Goal: Task Accomplishment & Management: Manage account settings

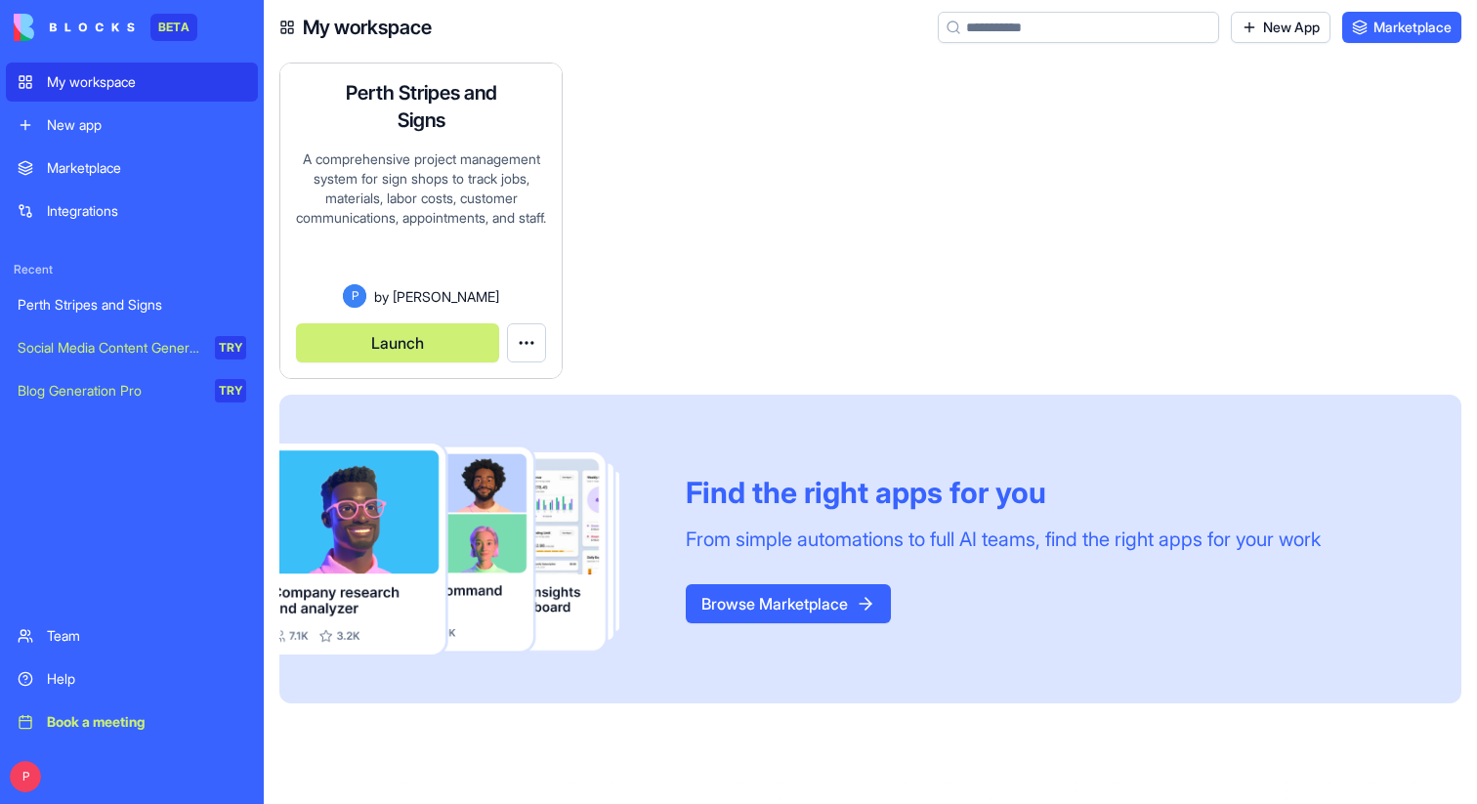
click at [452, 337] on button "Launch" at bounding box center [397, 342] width 203 height 39
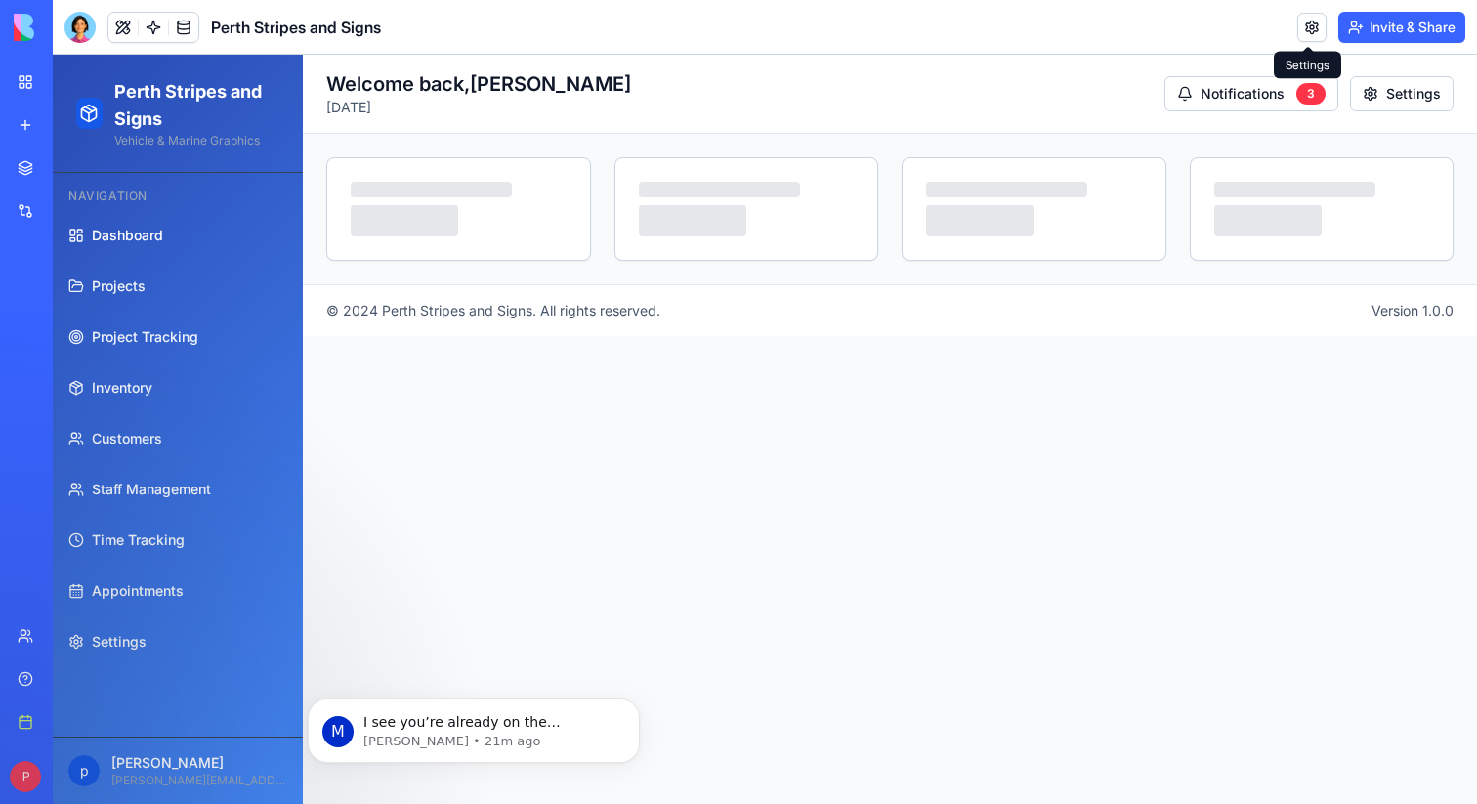
click at [1313, 22] on link at bounding box center [1312, 27] width 29 height 29
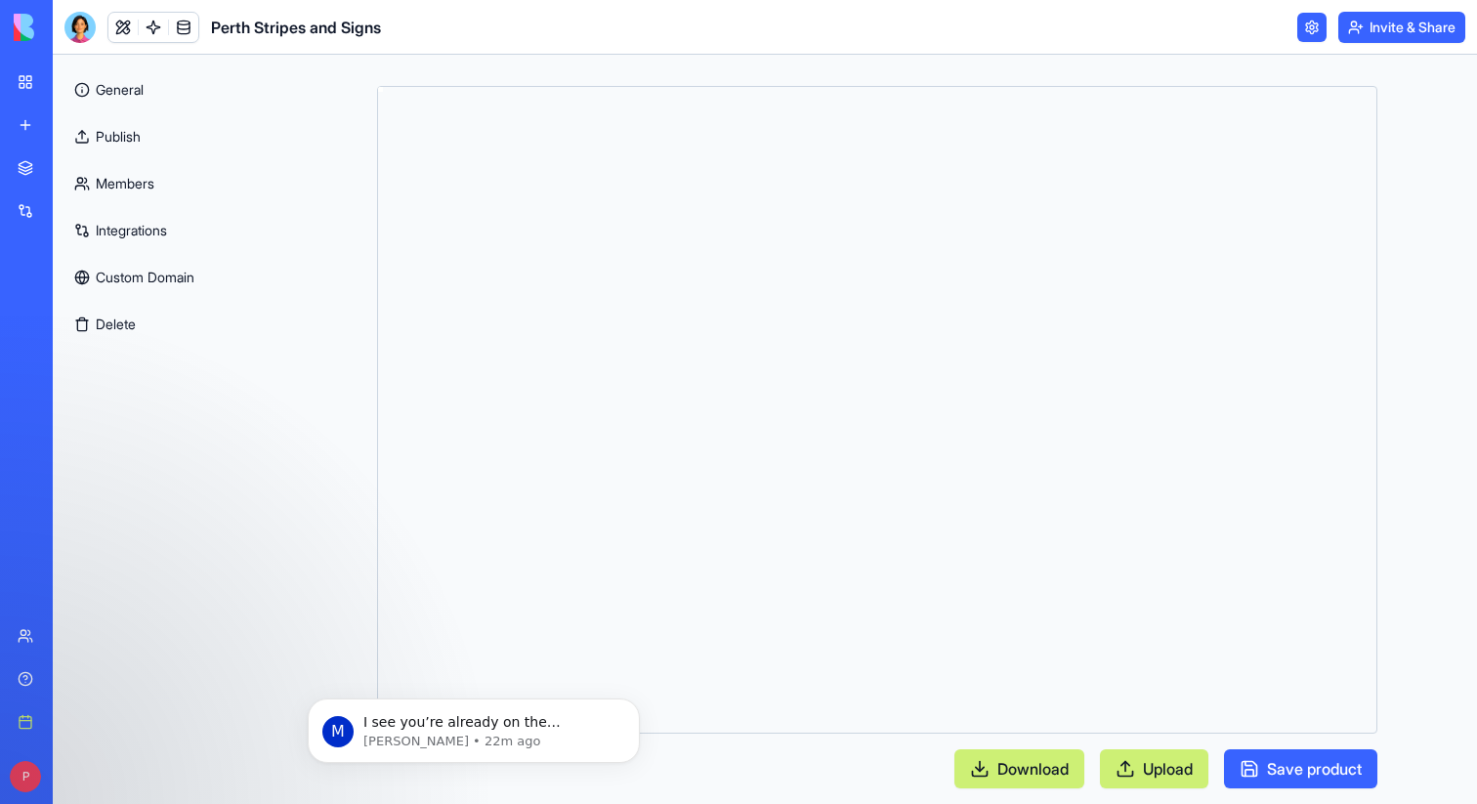
type textarea "**********"
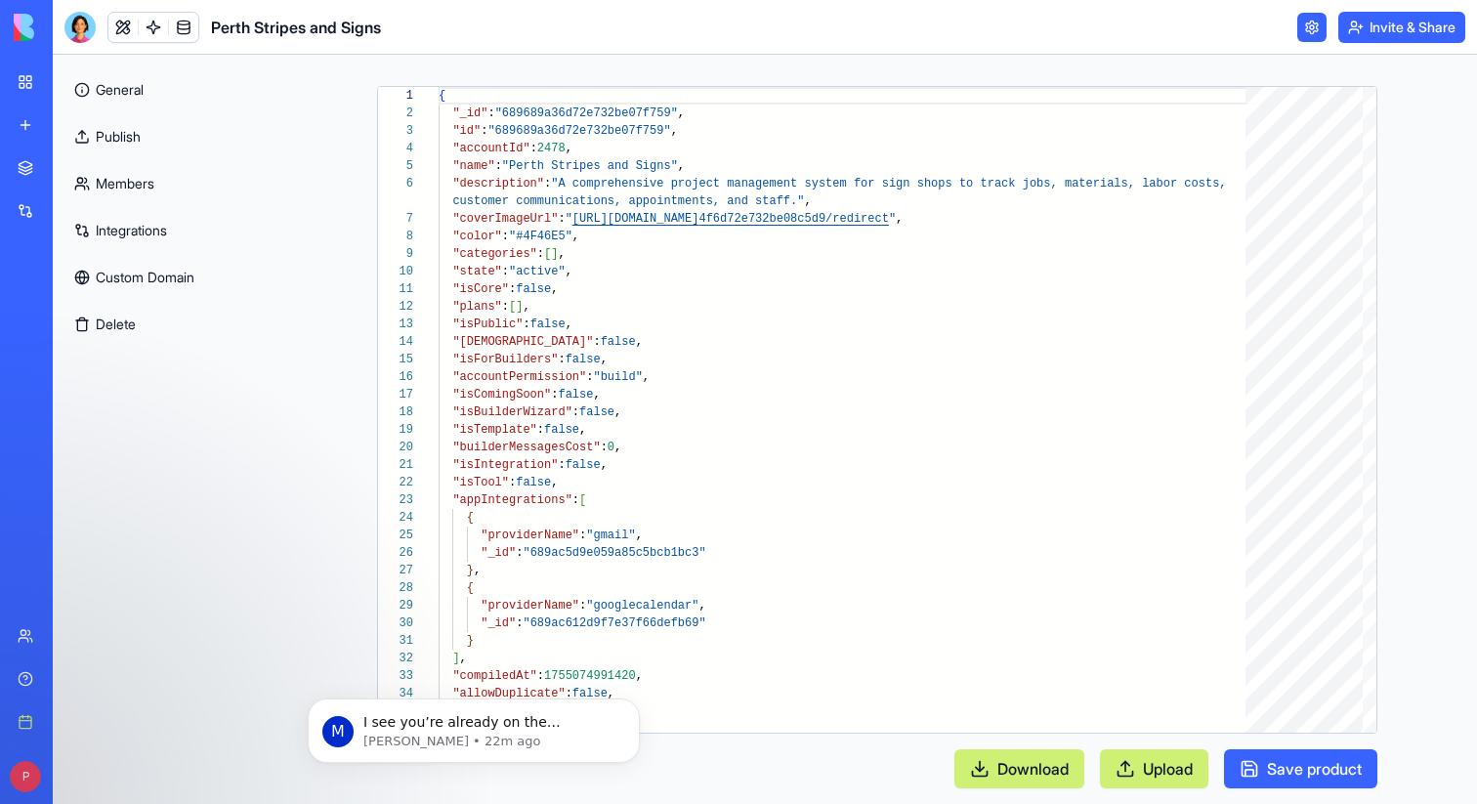
click at [1064, 765] on button "Download" at bounding box center [1020, 768] width 130 height 39
click at [187, 21] on link at bounding box center [183, 27] width 29 height 29
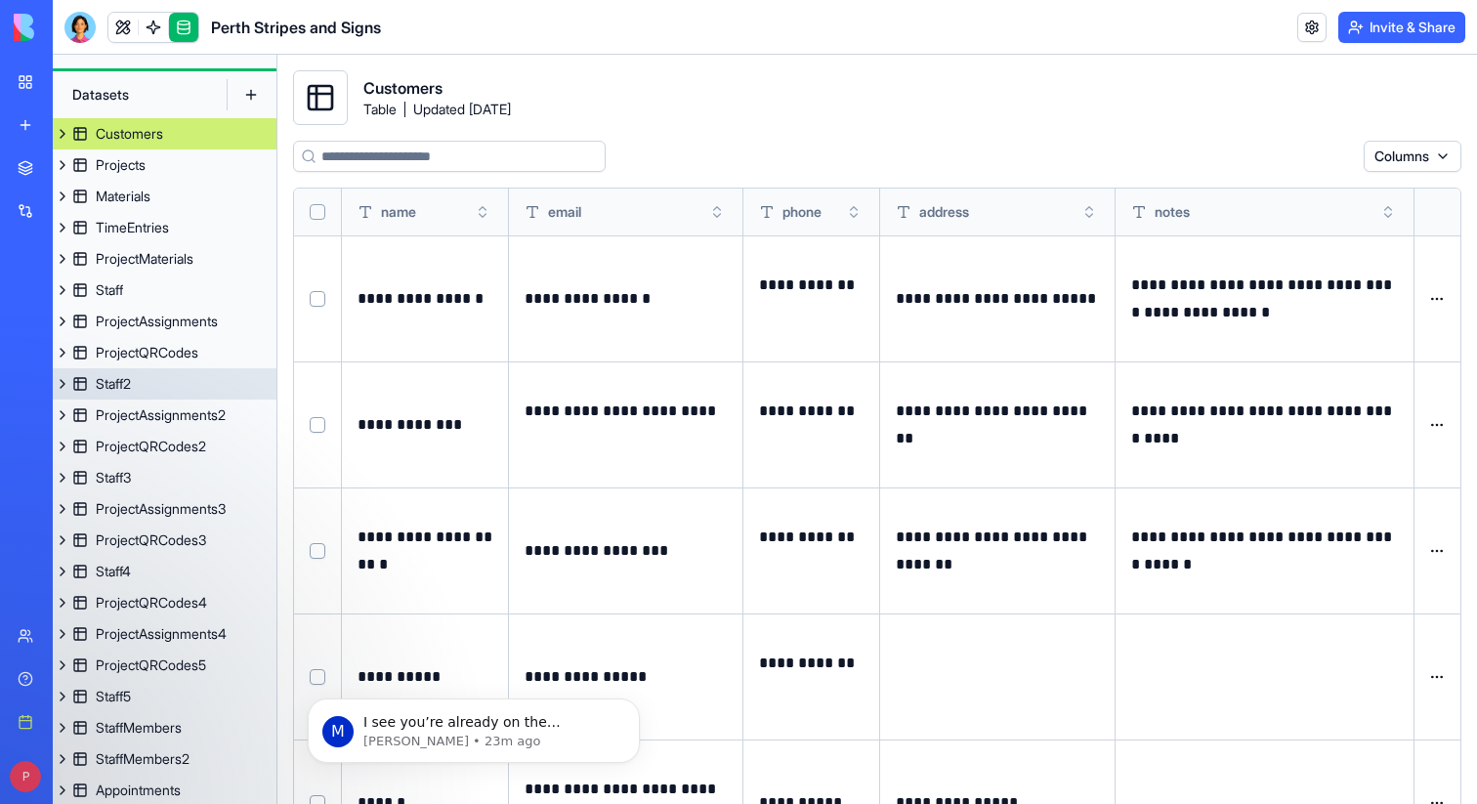
scroll to position [43, 0]
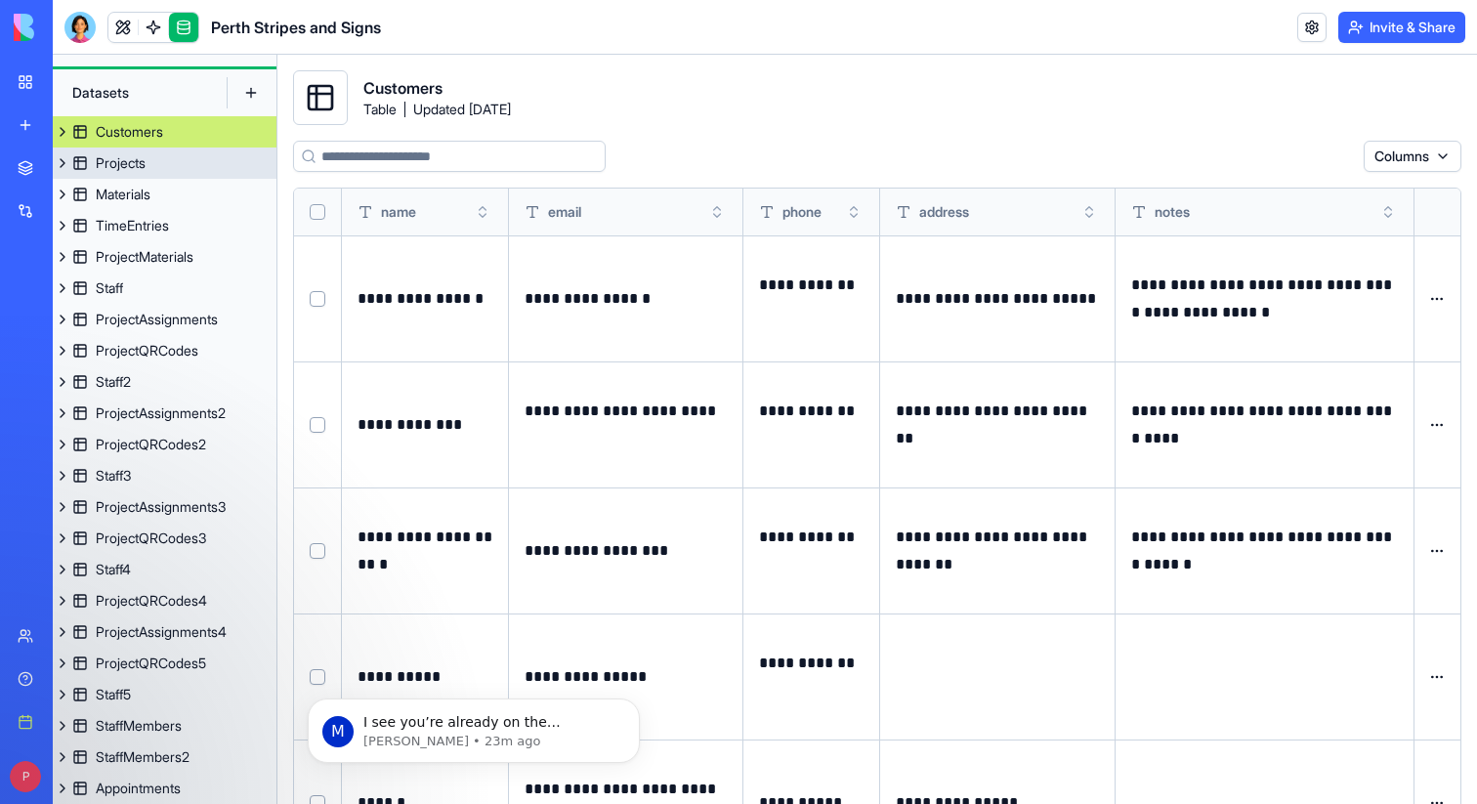
click at [179, 160] on link "Projects" at bounding box center [165, 163] width 224 height 31
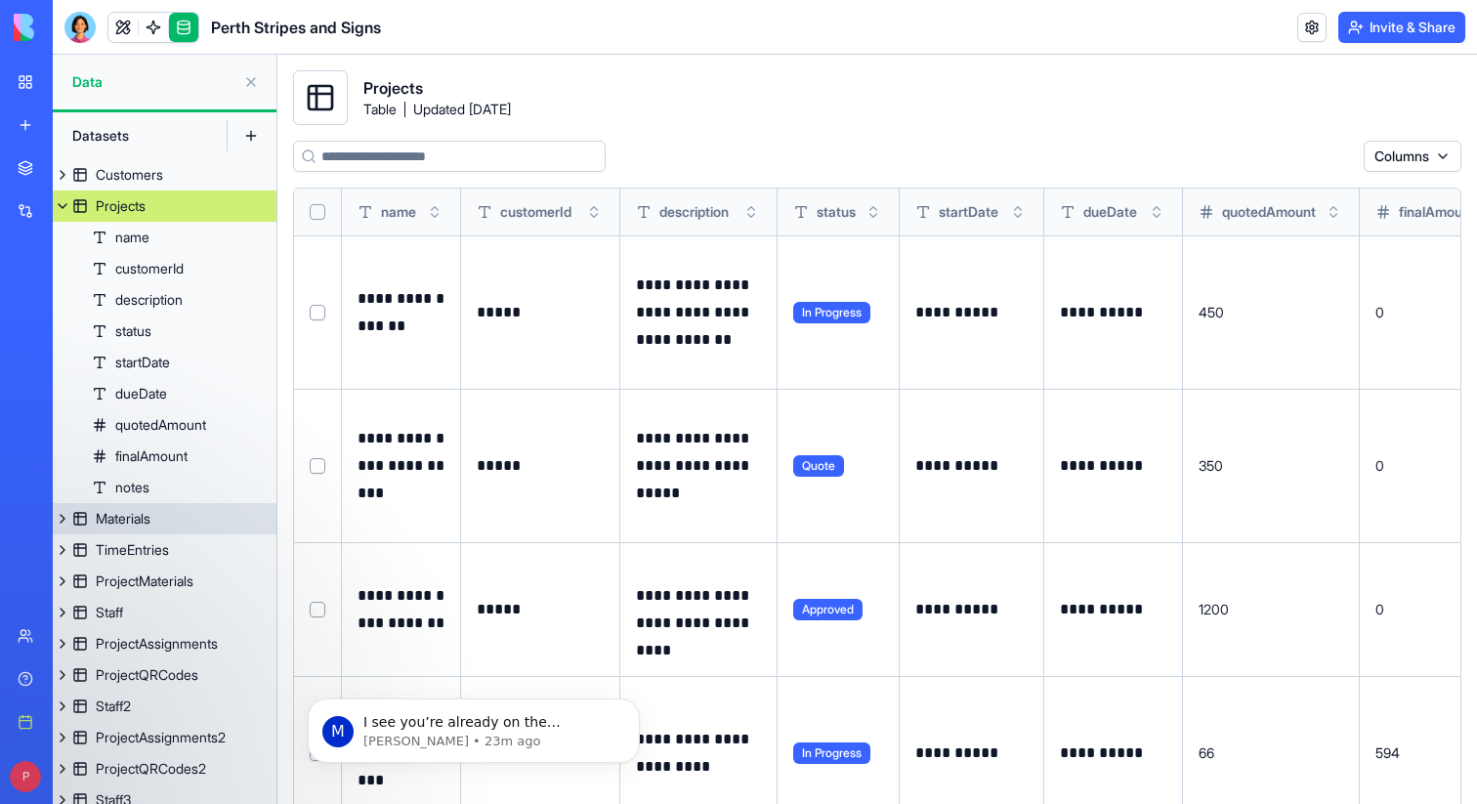
click at [166, 526] on link "Materials" at bounding box center [165, 518] width 224 height 31
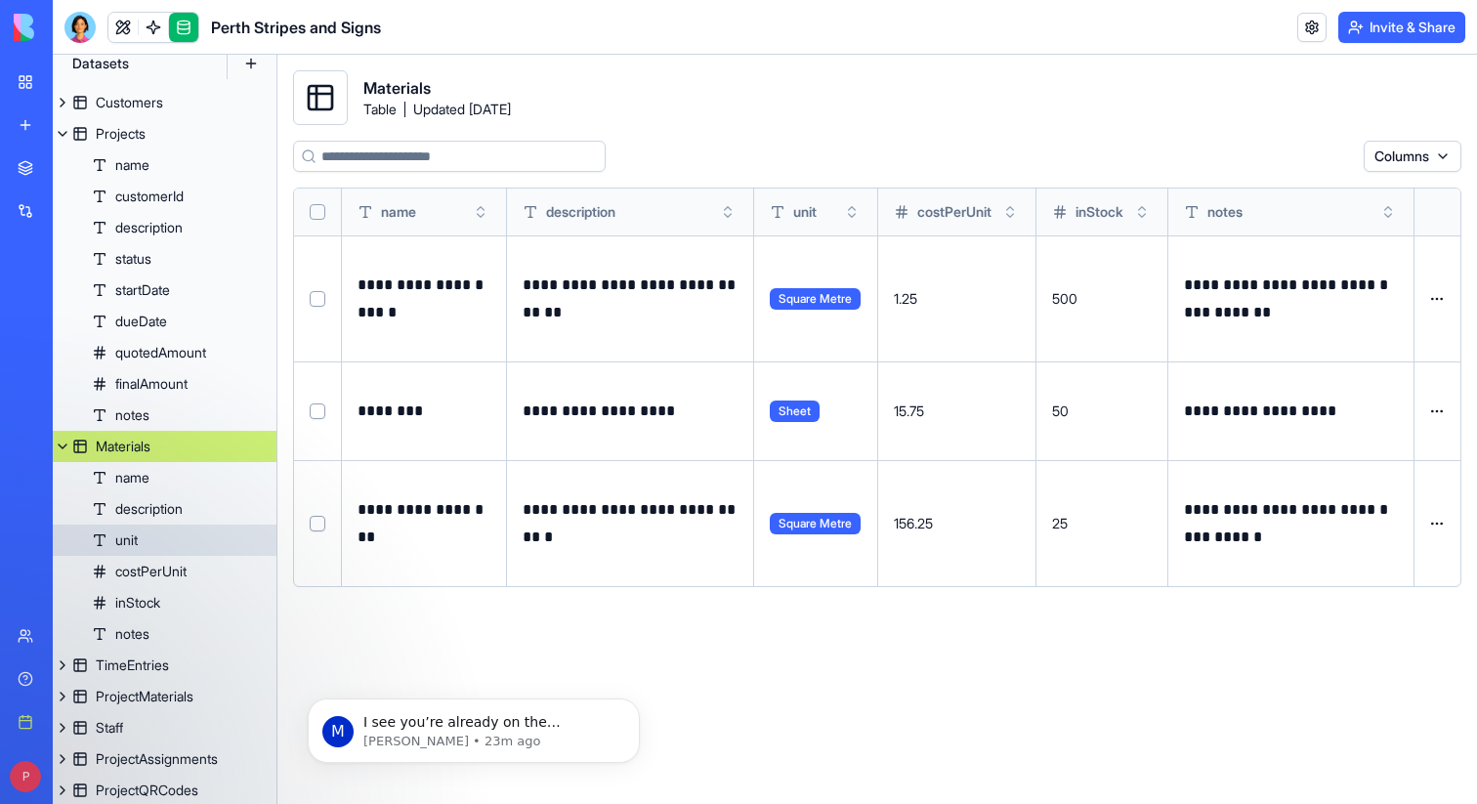
scroll to position [89, 0]
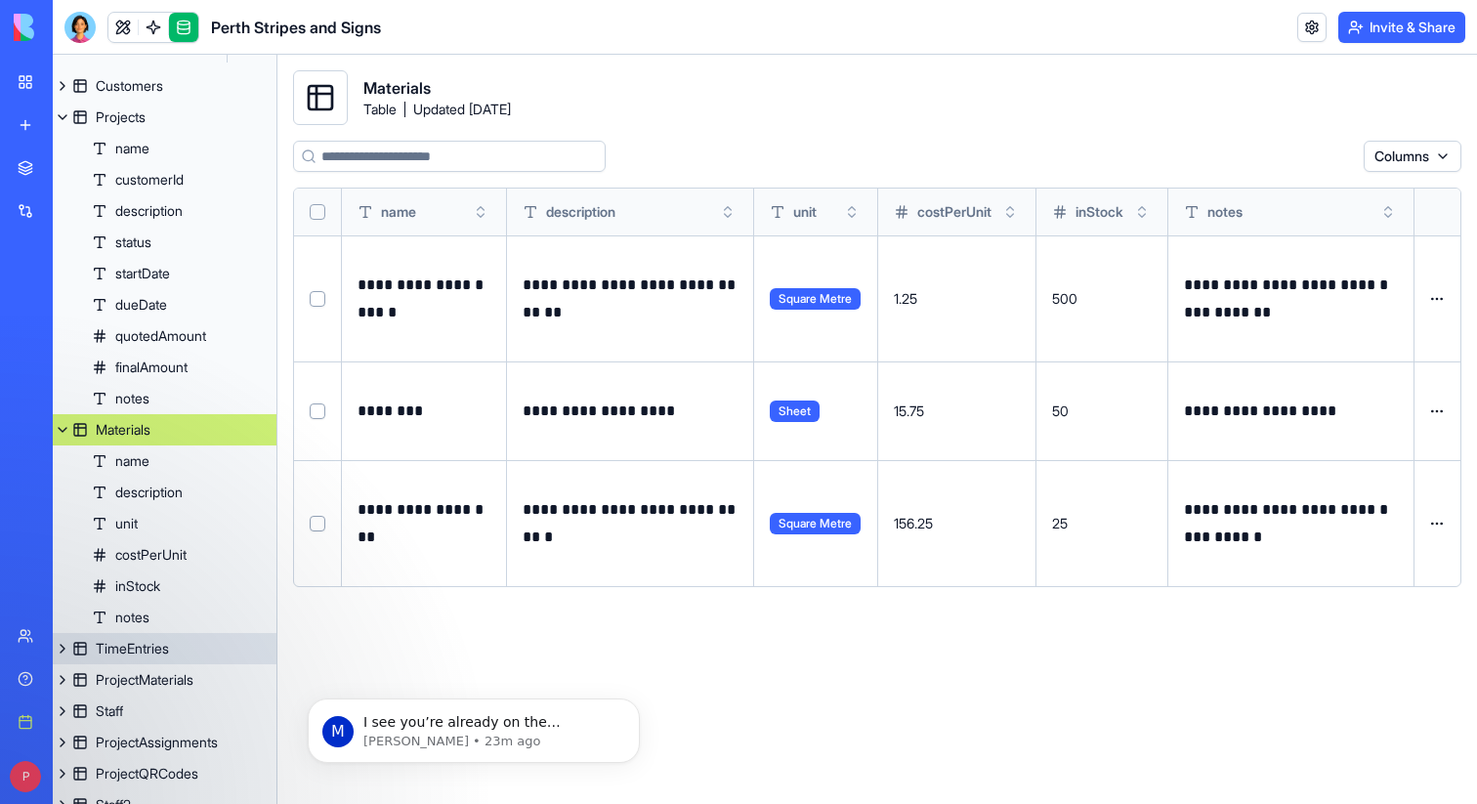
click at [169, 651] on div "TimeEntries" at bounding box center [132, 649] width 73 height 20
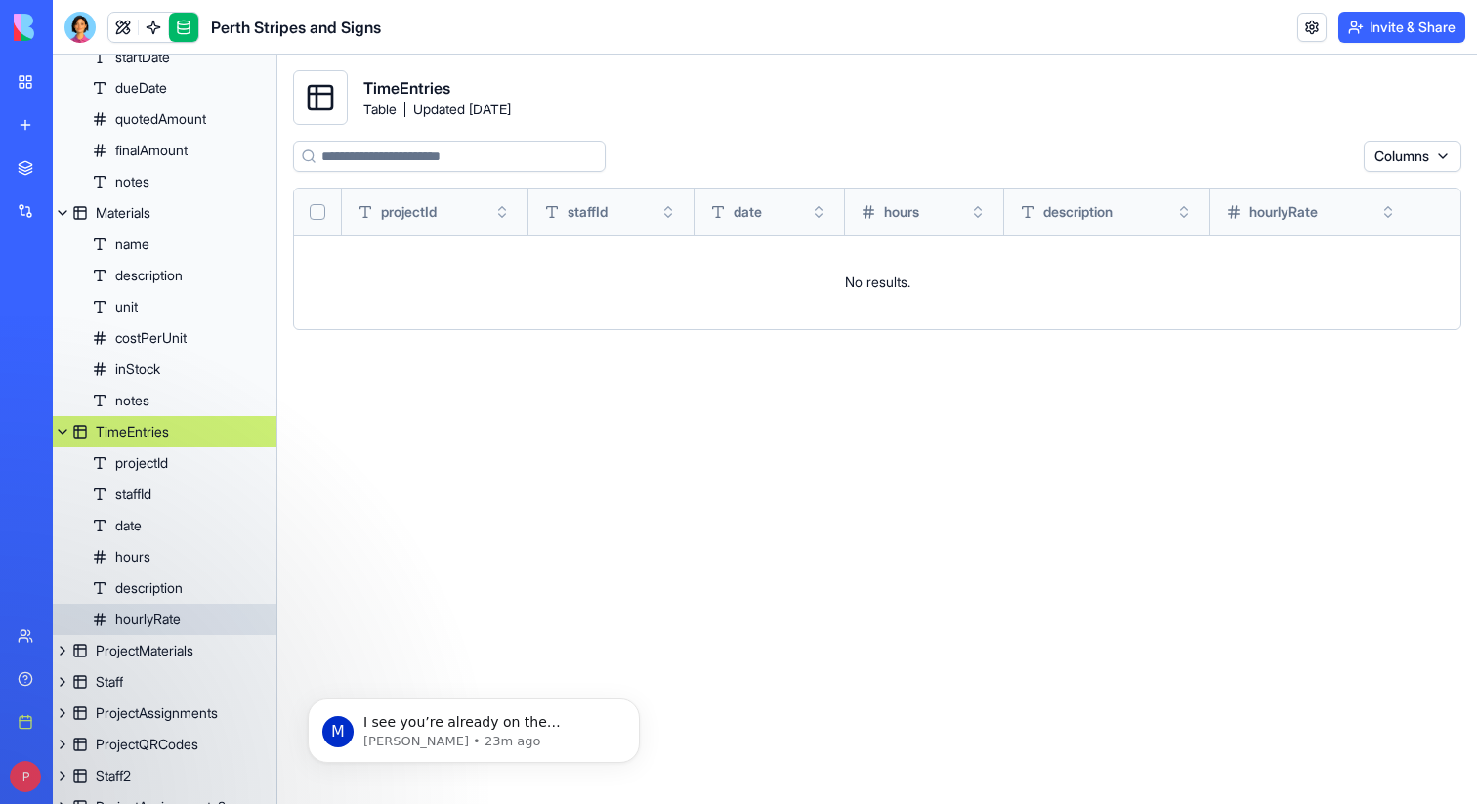
scroll to position [308, 0]
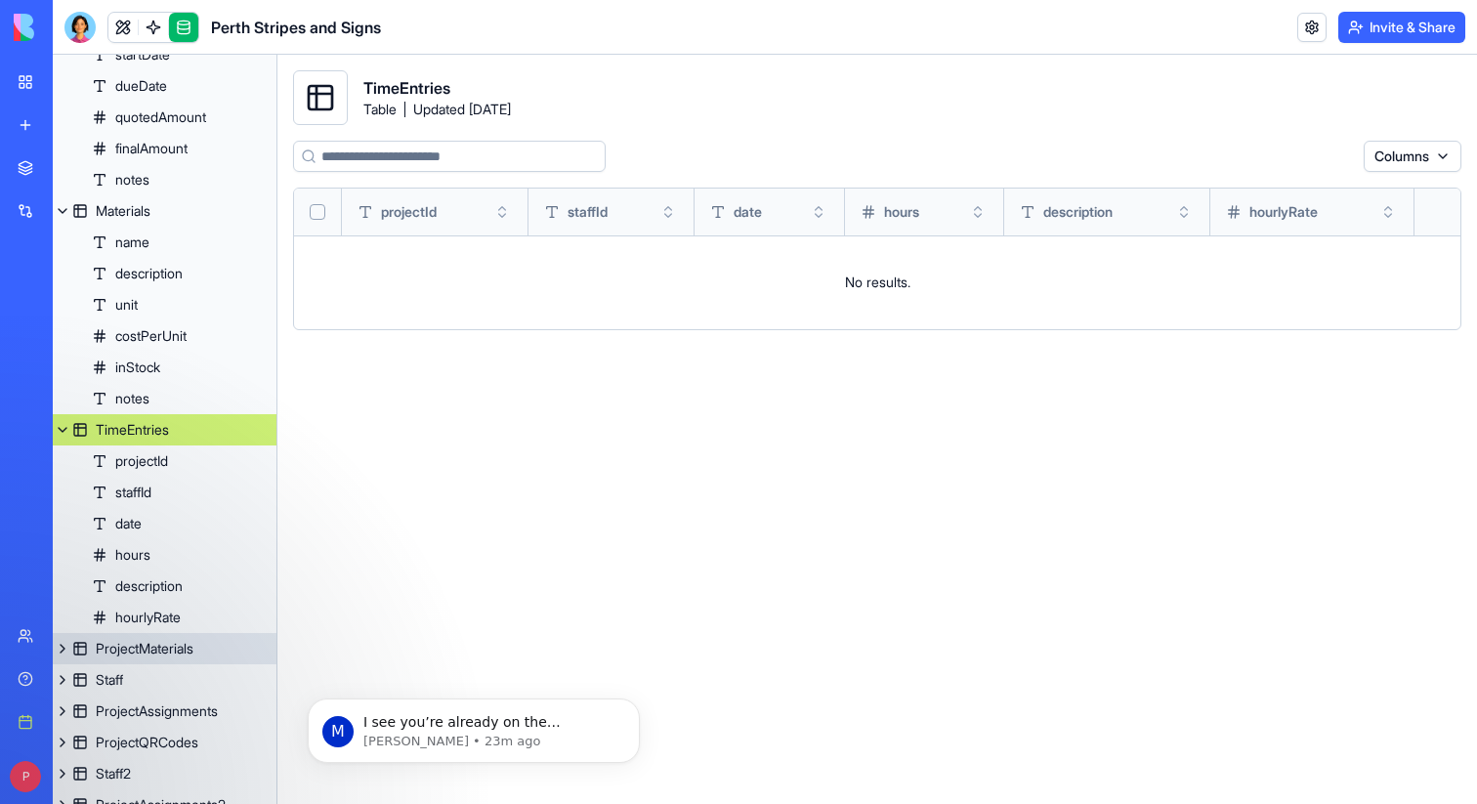
click at [176, 652] on div "ProjectMaterials" at bounding box center [145, 649] width 98 height 20
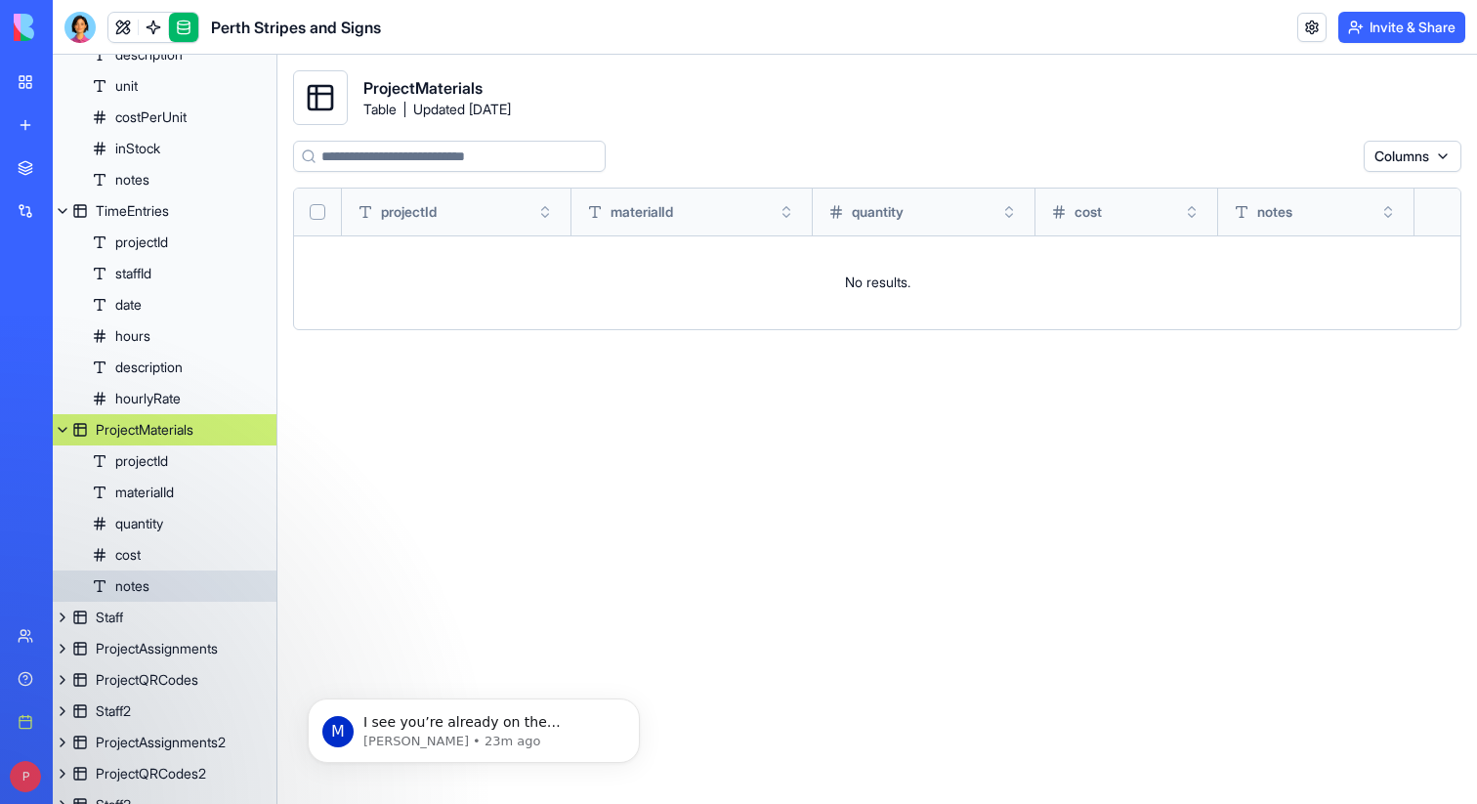
scroll to position [527, 0]
click at [65, 425] on button at bounding box center [63, 429] width 20 height 31
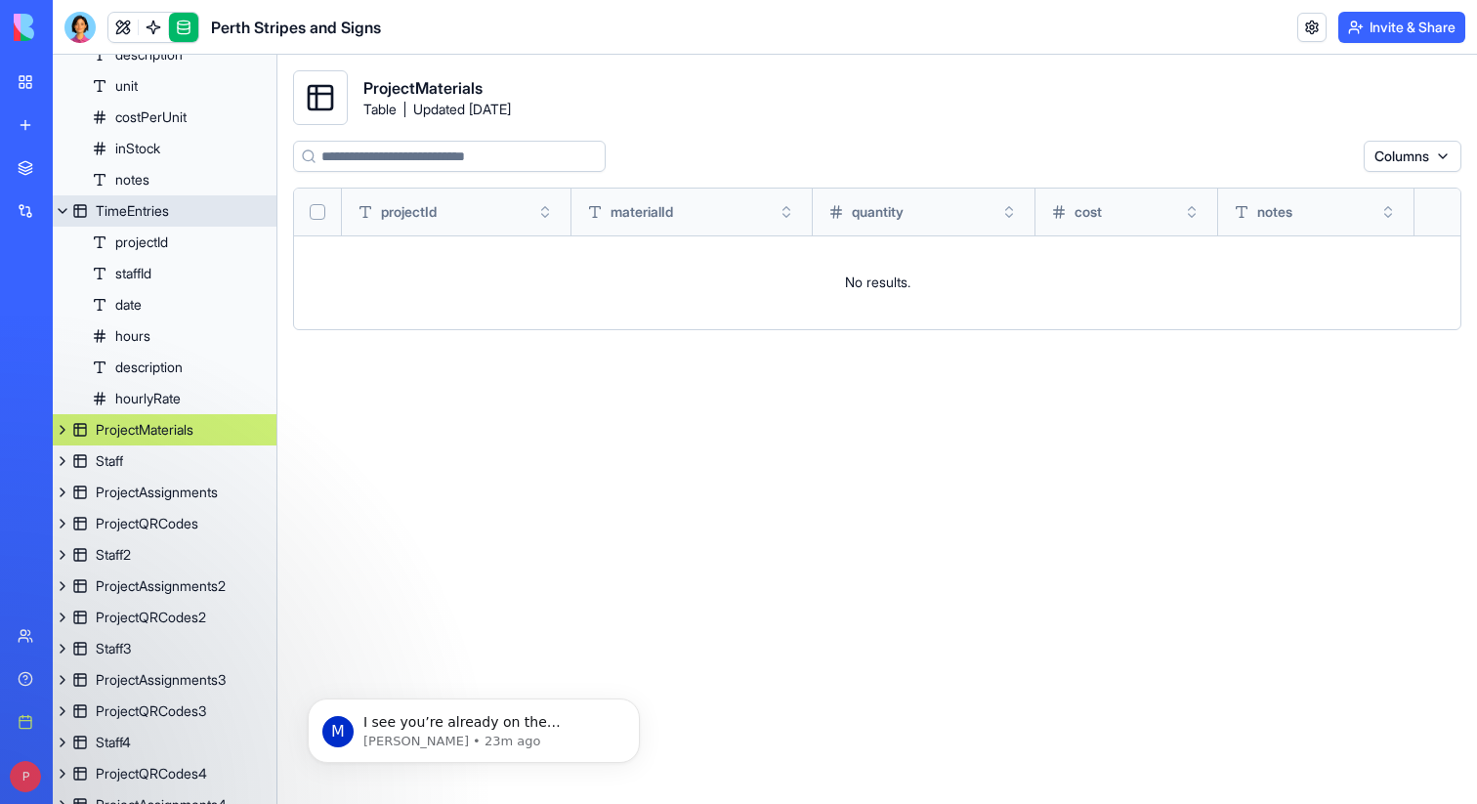
click at [67, 213] on button at bounding box center [63, 210] width 20 height 31
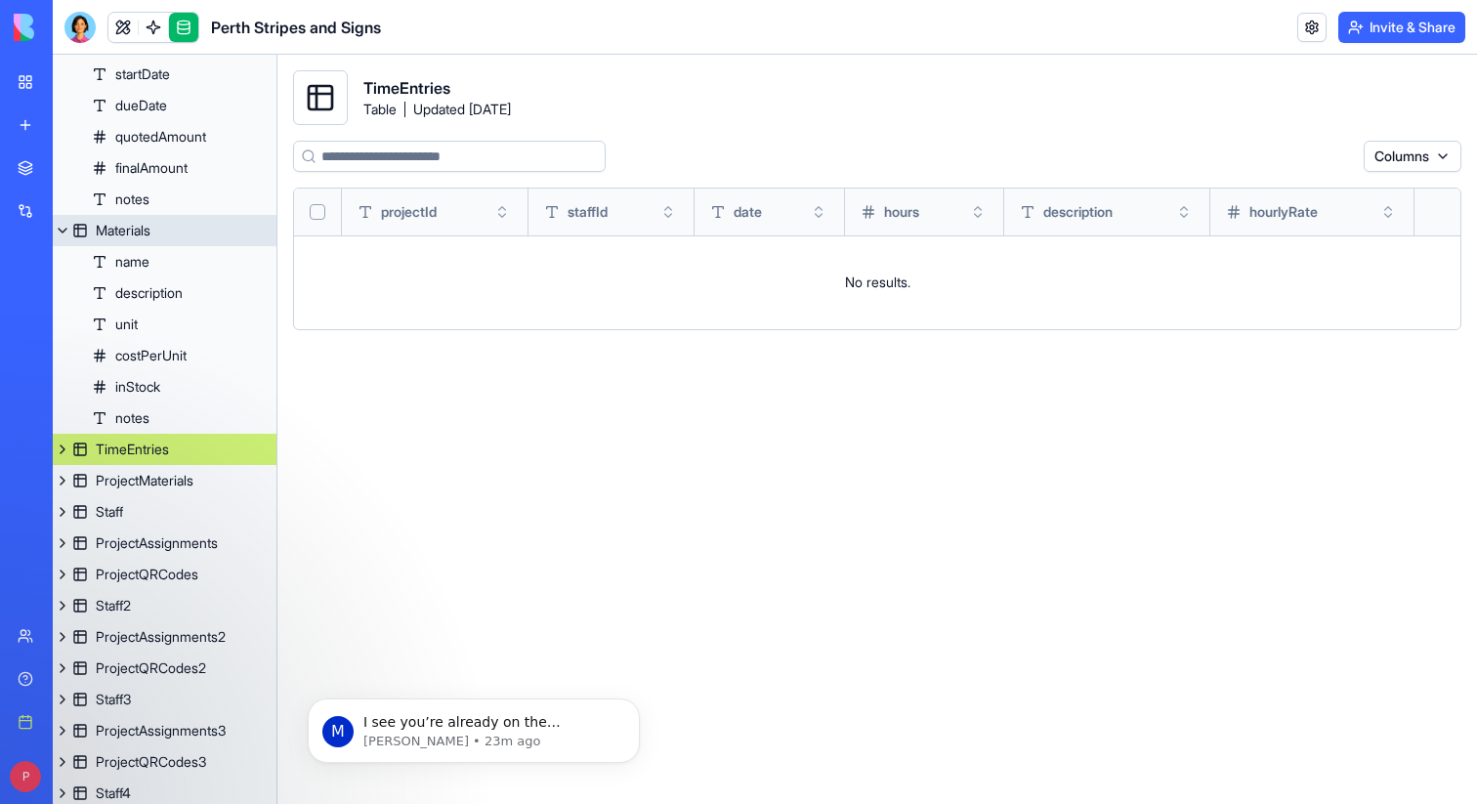
scroll to position [279, 0]
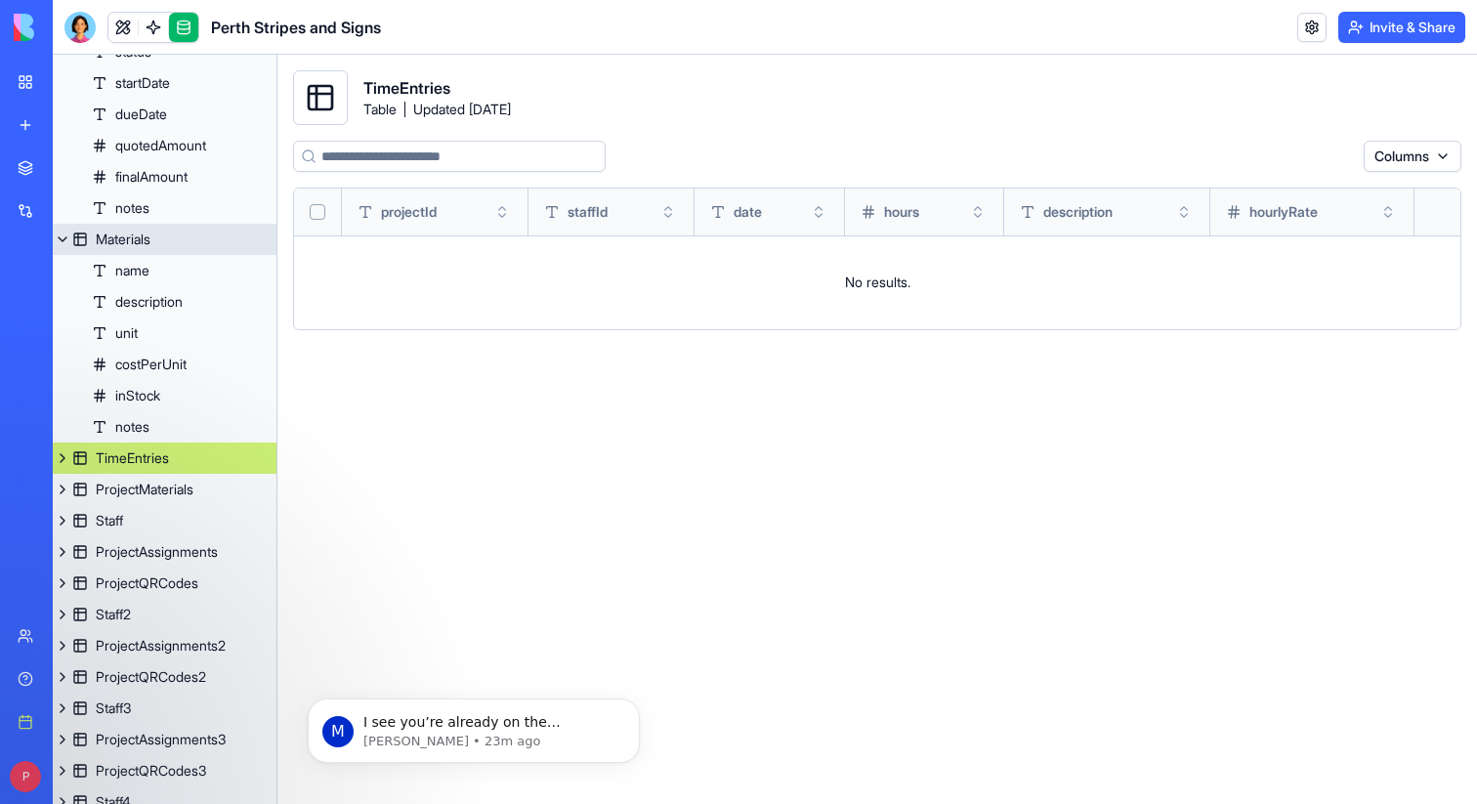
click at [61, 242] on button at bounding box center [63, 239] width 20 height 31
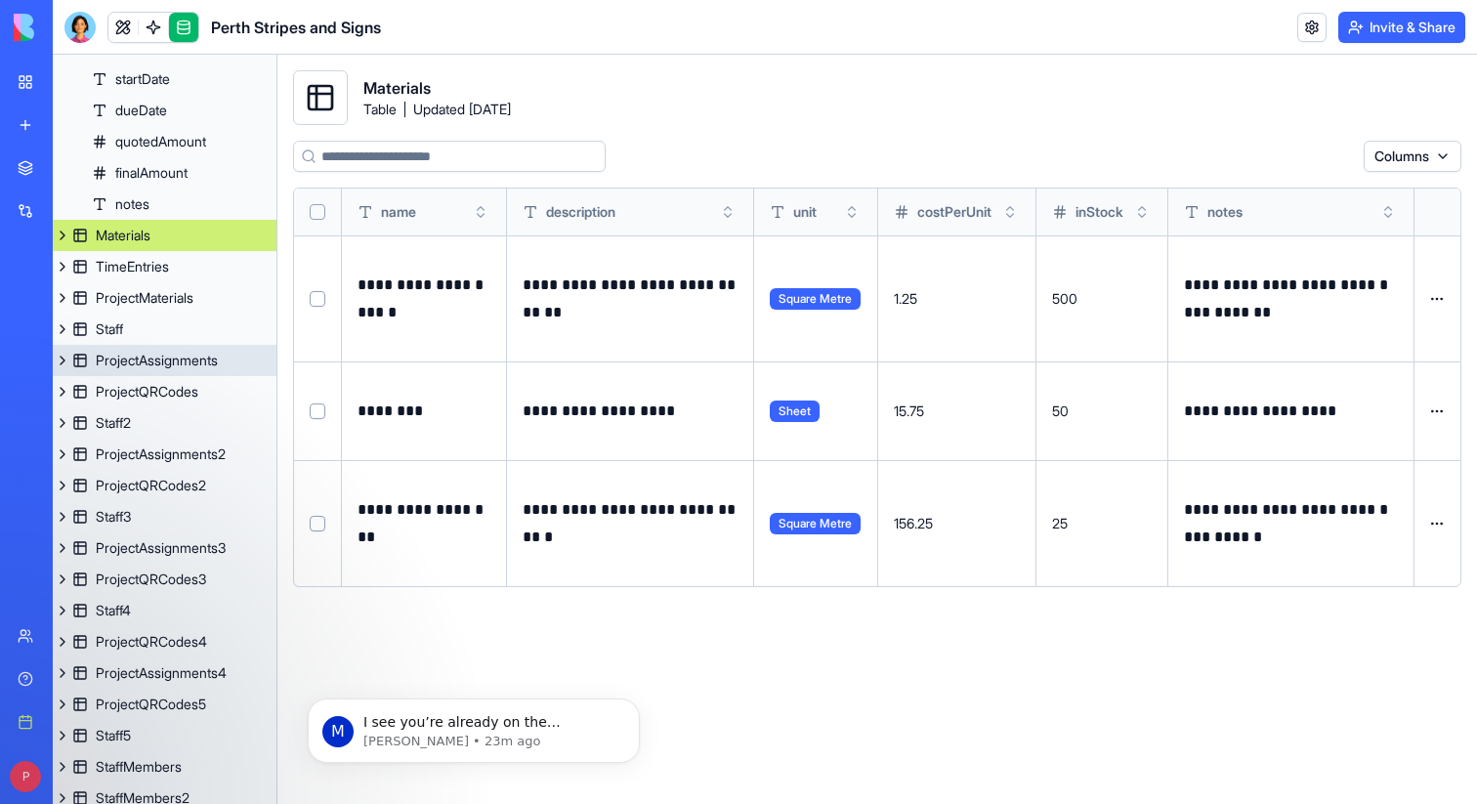
scroll to position [284, 0]
click at [167, 453] on div "ProjectAssignments2" at bounding box center [161, 454] width 130 height 20
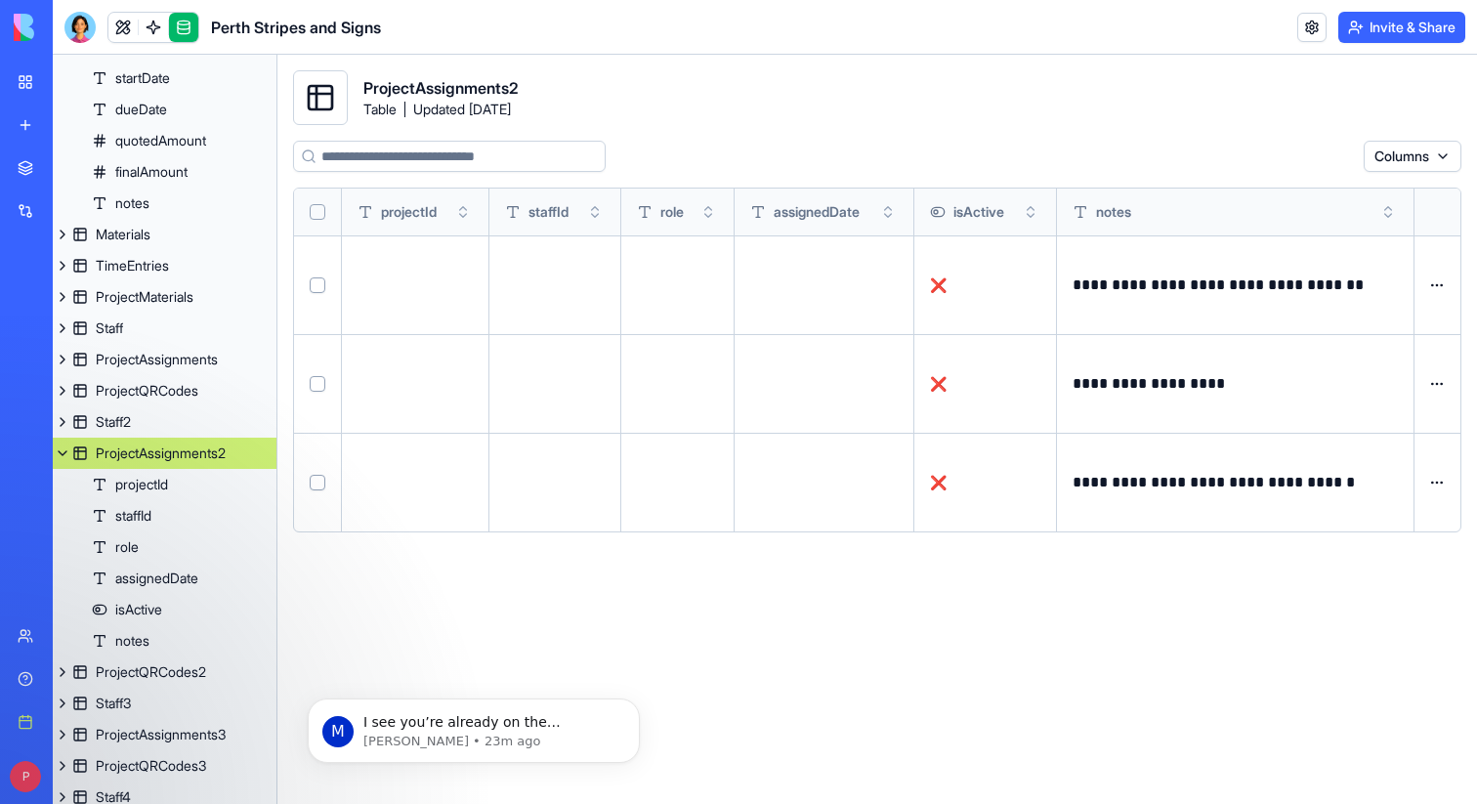
scroll to position [308, 0]
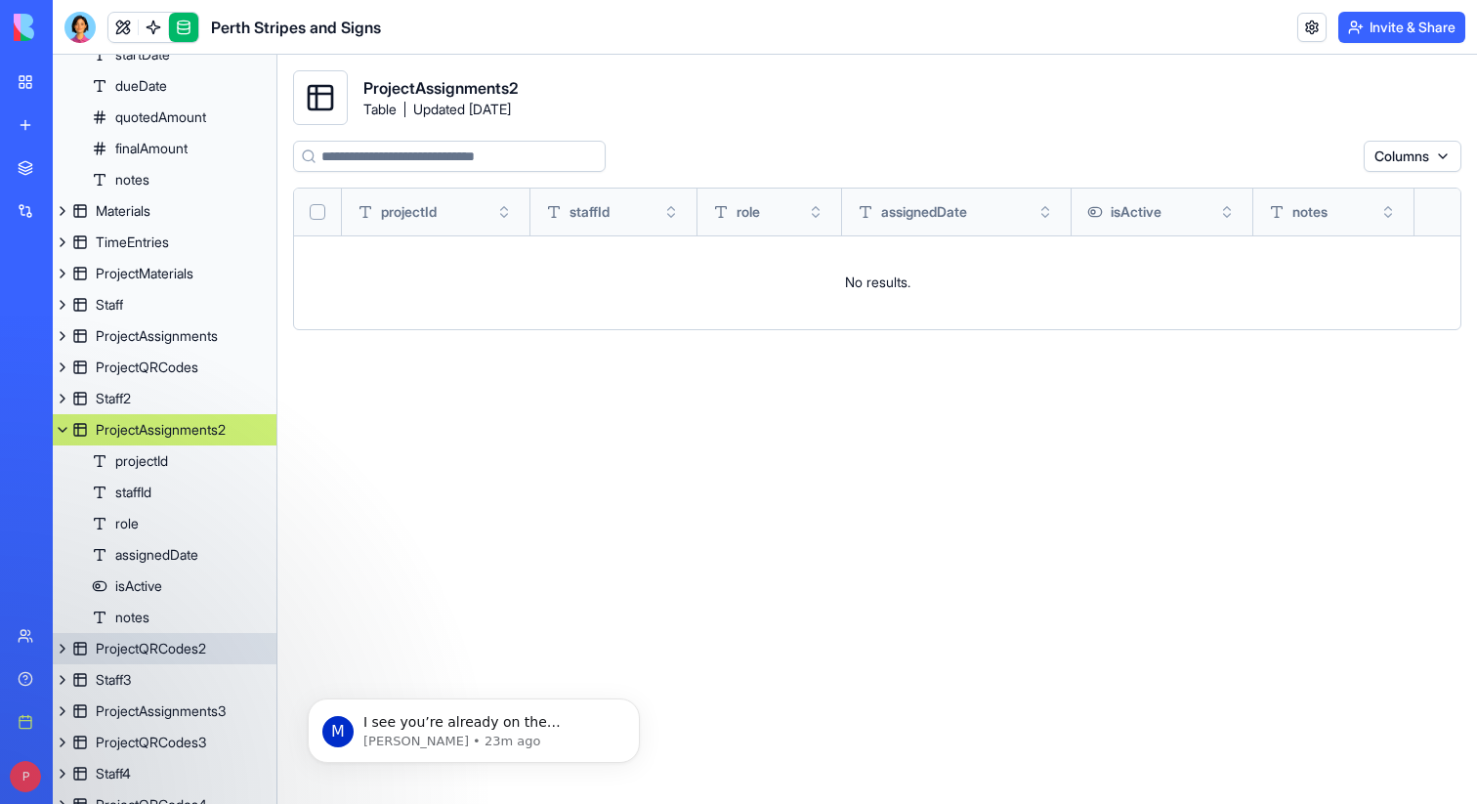
click at [173, 656] on div "ProjectQRCodes2" at bounding box center [151, 649] width 110 height 20
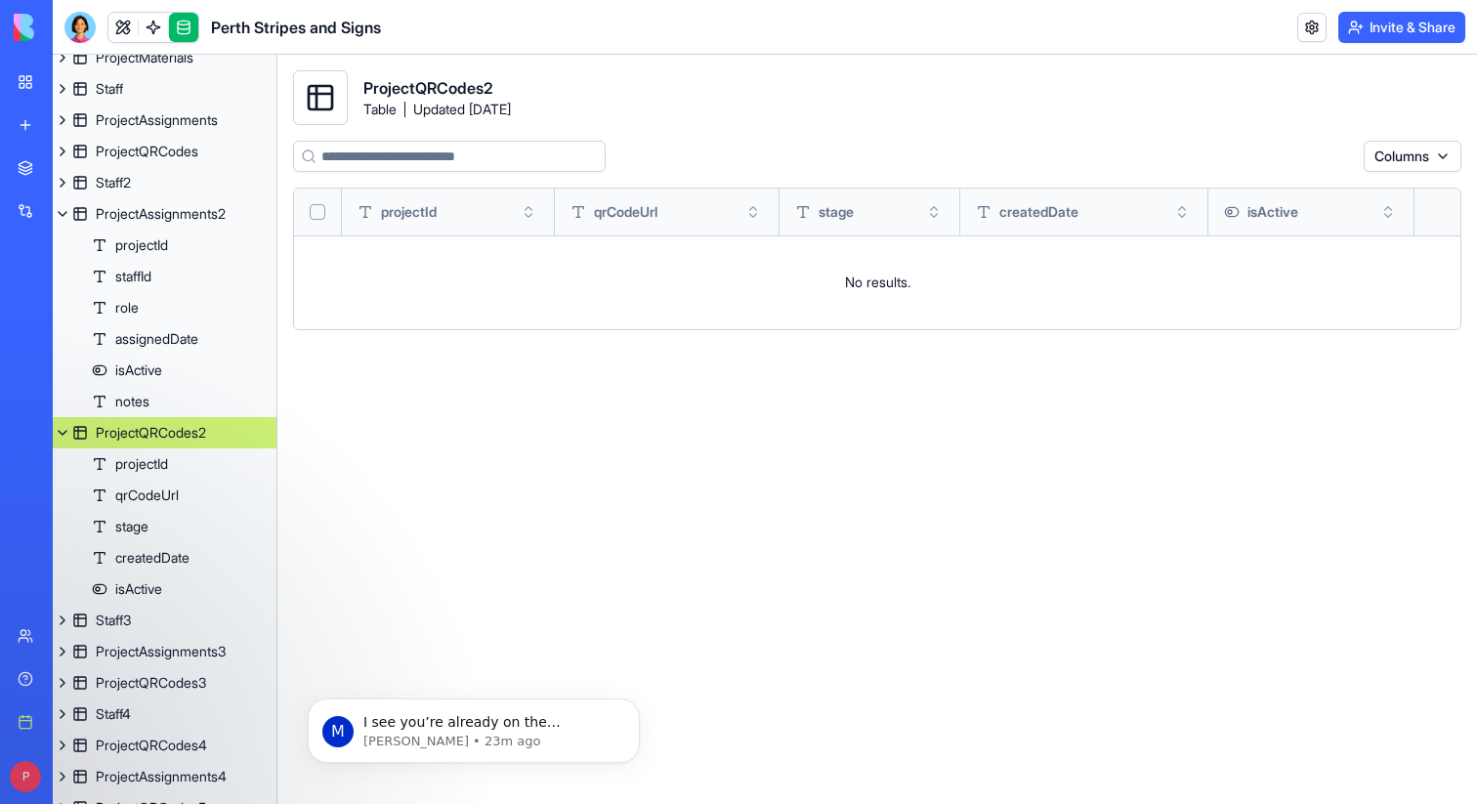
scroll to position [527, 0]
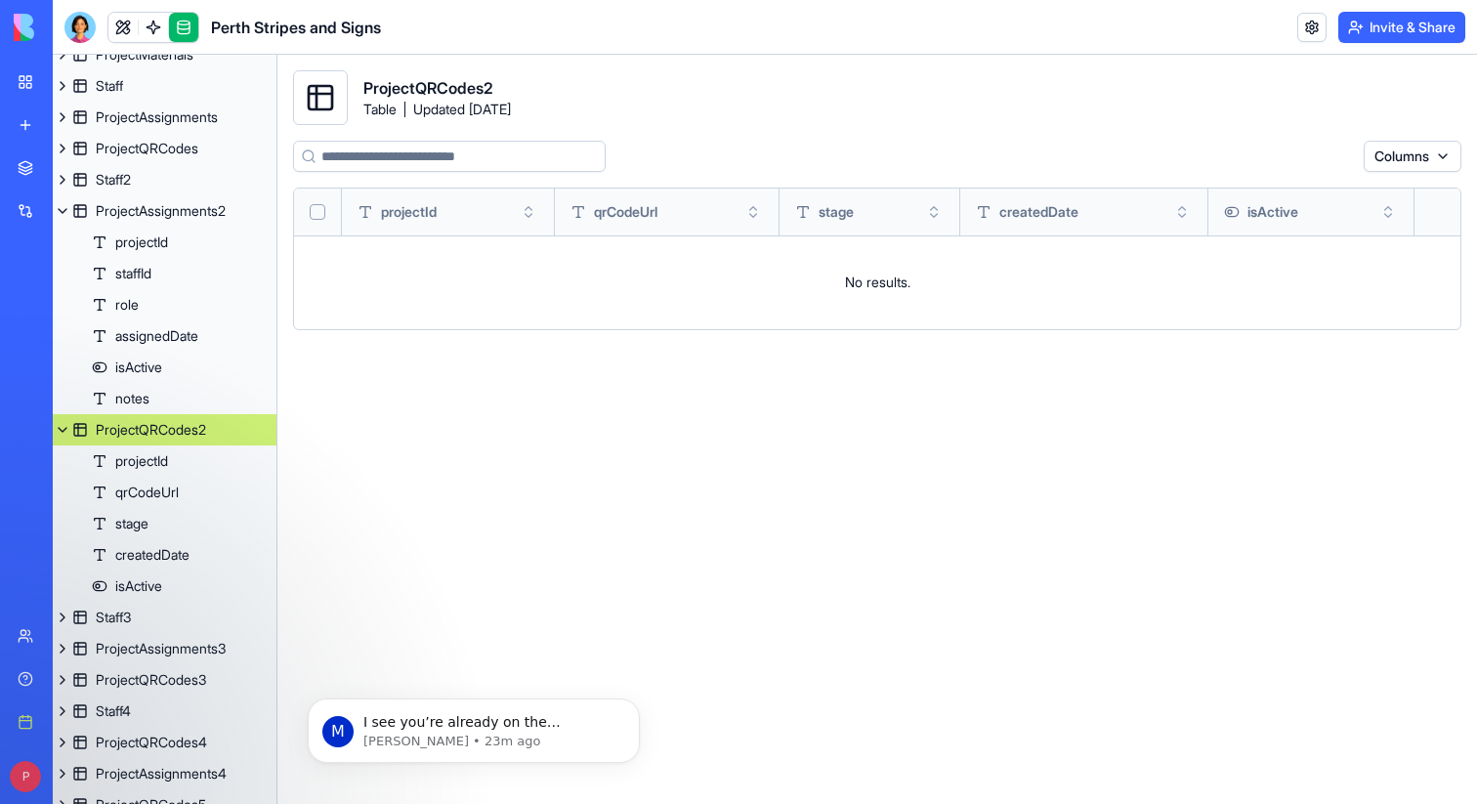
click at [69, 430] on button at bounding box center [63, 429] width 20 height 31
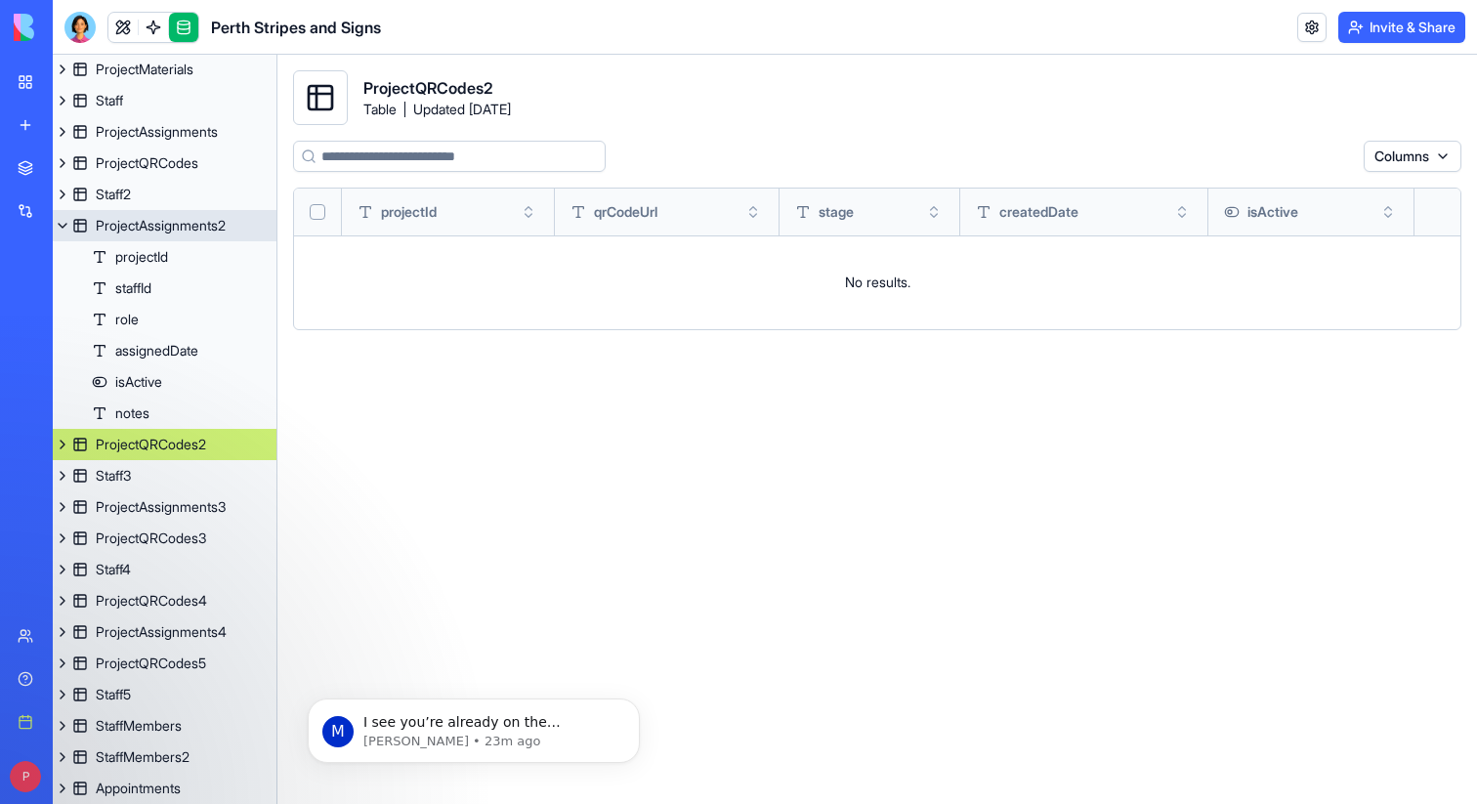
click at [64, 214] on button at bounding box center [63, 225] width 20 height 31
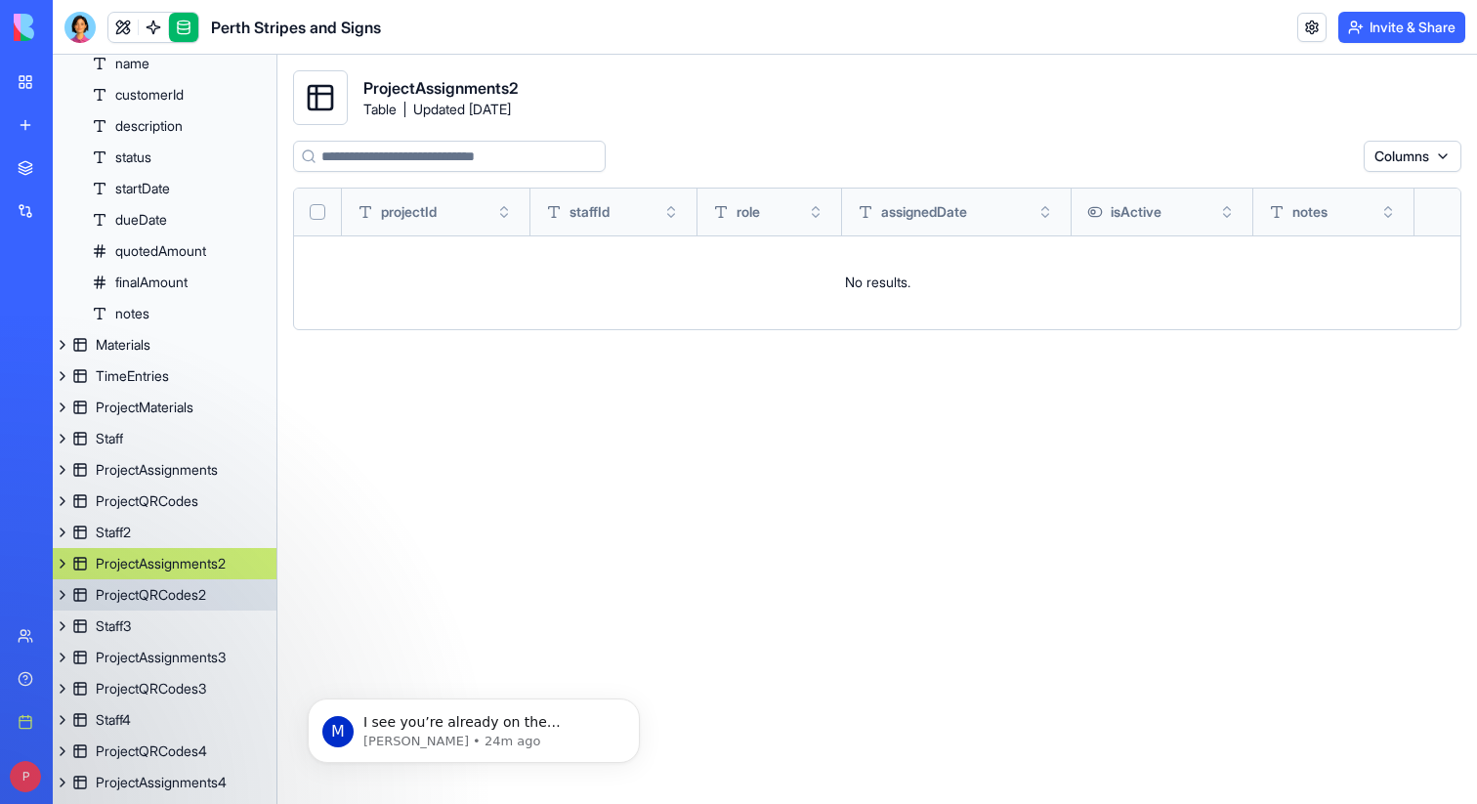
scroll to position [150, 0]
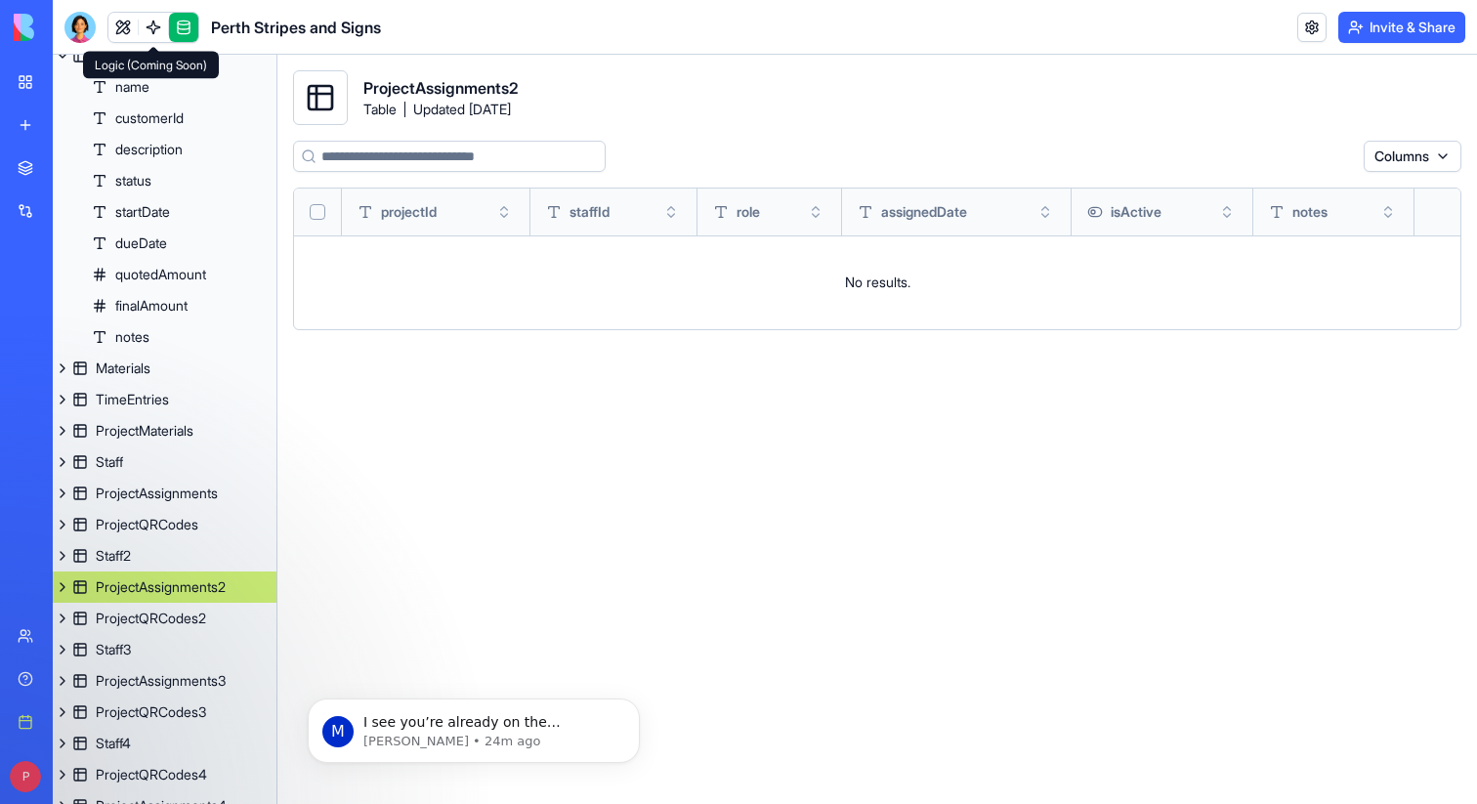
click at [154, 23] on link at bounding box center [153, 27] width 29 height 29
click at [133, 23] on link at bounding box center [122, 27] width 29 height 29
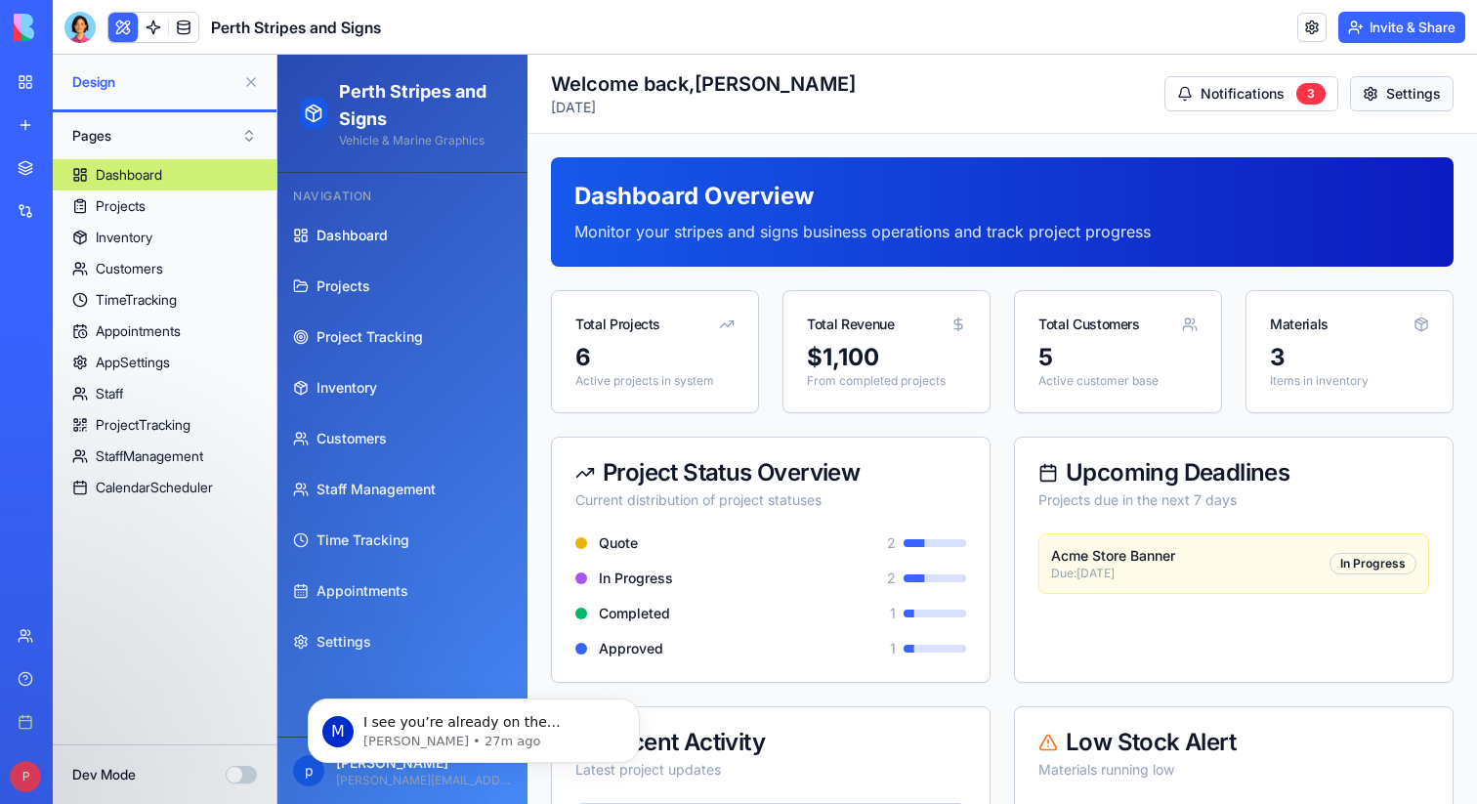
click at [1391, 90] on button "Settings" at bounding box center [1402, 93] width 104 height 35
click at [1393, 84] on button "Settings" at bounding box center [1402, 93] width 104 height 35
click at [406, 286] on link "Projects" at bounding box center [402, 286] width 235 height 47
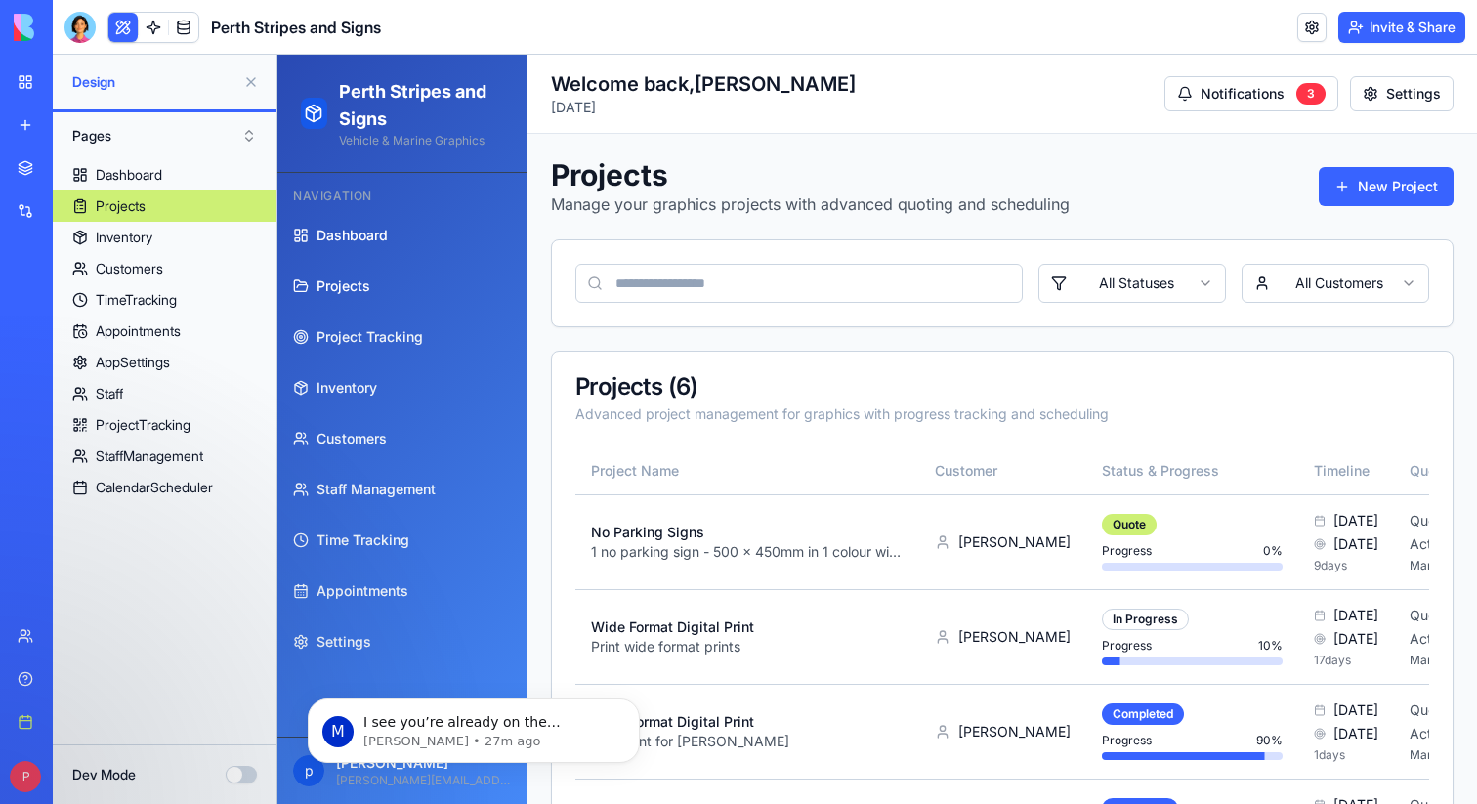
click at [406, 233] on link "Dashboard" at bounding box center [402, 235] width 235 height 47
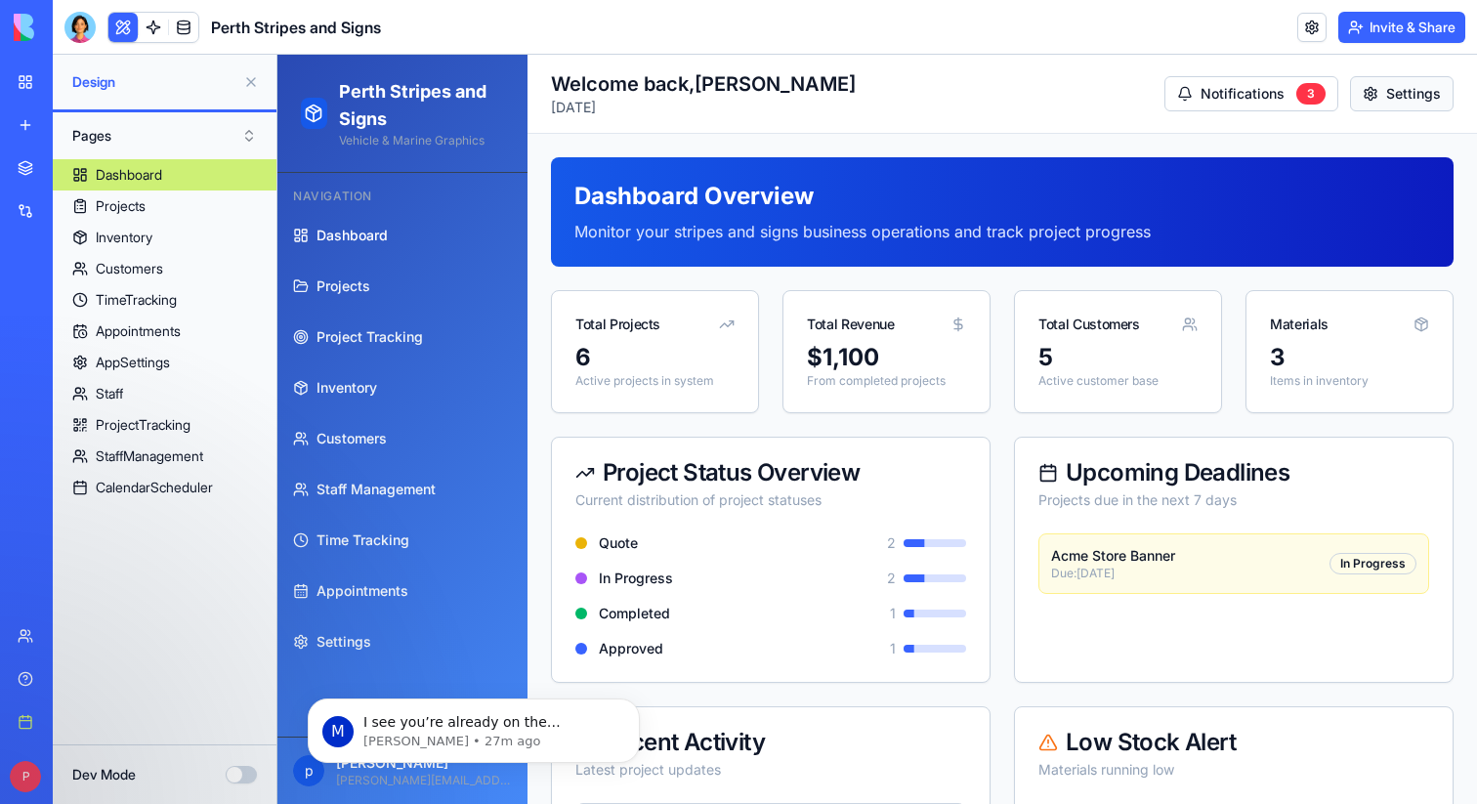
click at [1442, 76] on button "Settings" at bounding box center [1402, 93] width 104 height 35
click at [1440, 100] on button "Settings" at bounding box center [1402, 93] width 104 height 35
click at [400, 259] on ul "Dashboard Projects Project Tracking Inventory Customers Staff Management Time T…" at bounding box center [402, 438] width 235 height 453
click at [400, 288] on link "Projects" at bounding box center [402, 286] width 235 height 47
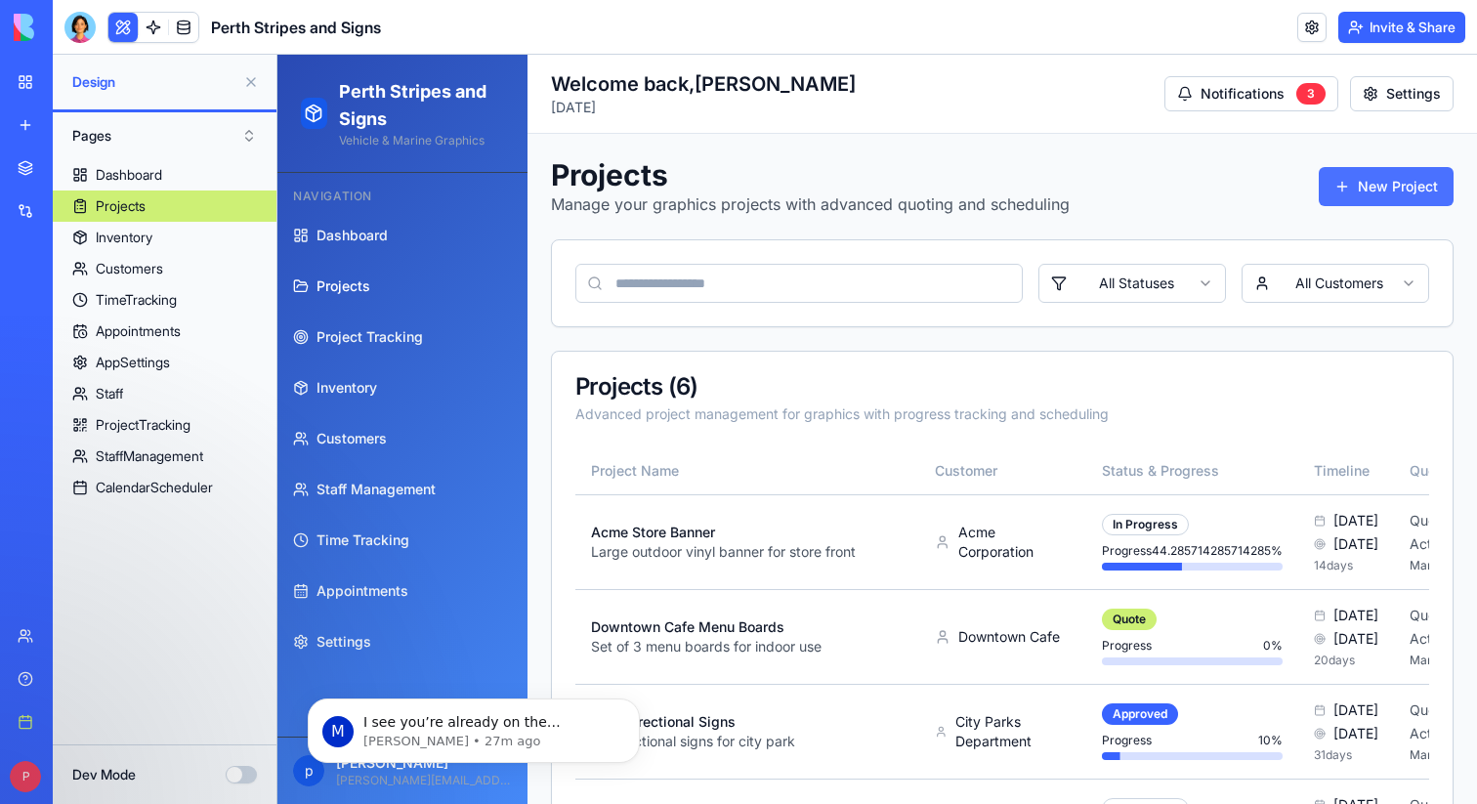
click at [1364, 184] on button "New Project" at bounding box center [1386, 186] width 135 height 39
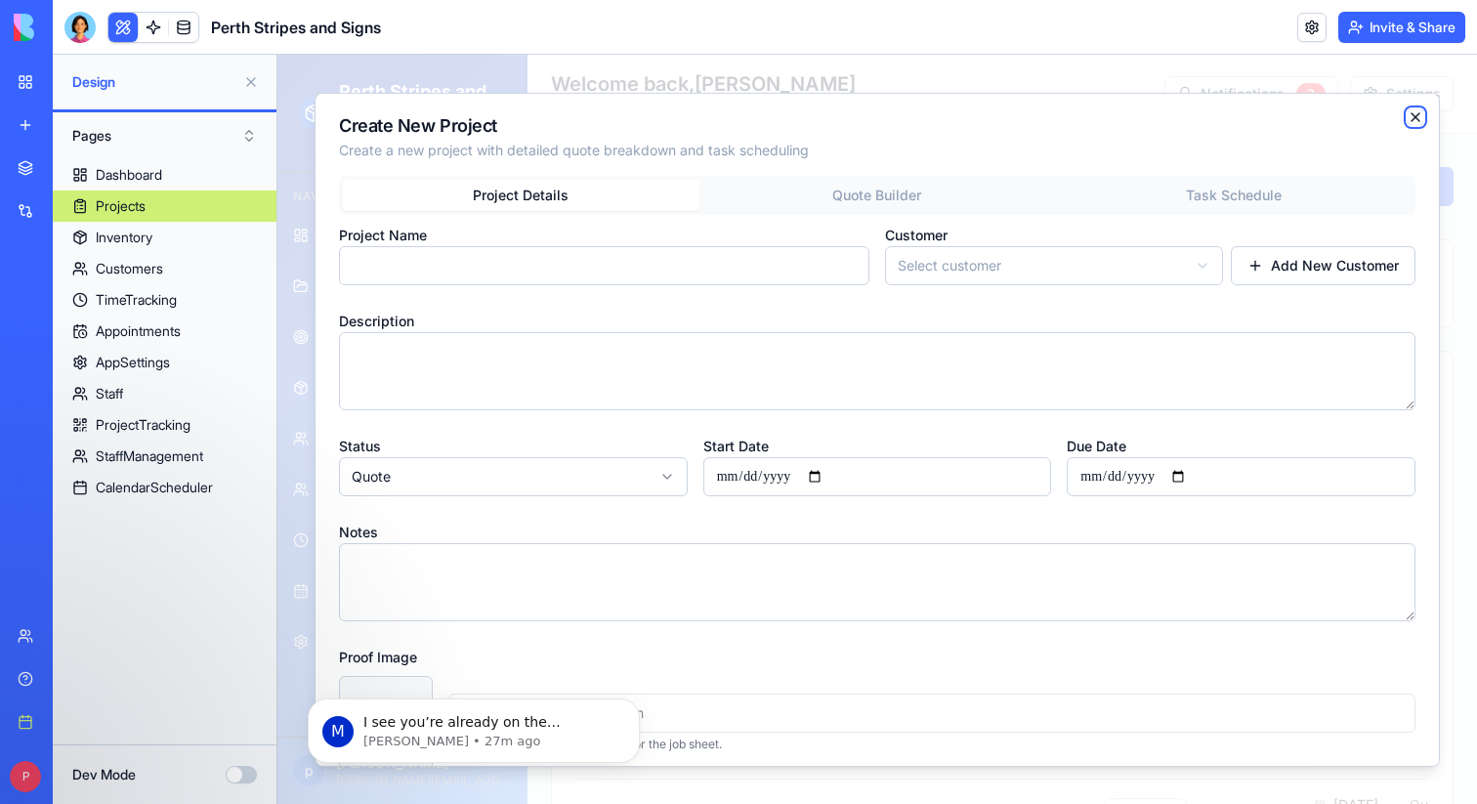
click at [1416, 114] on icon "button" at bounding box center [1416, 116] width 16 height 16
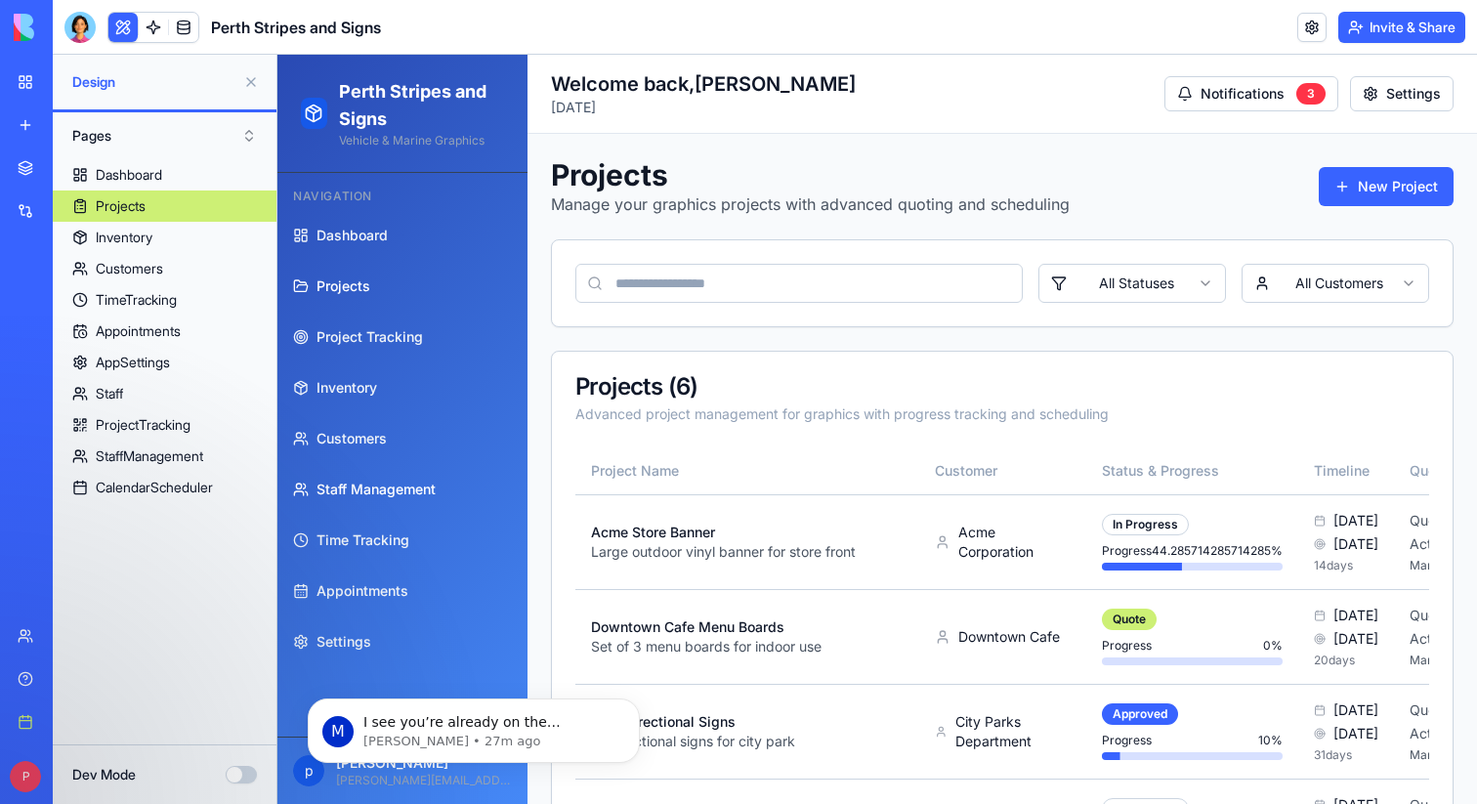
click at [374, 480] on span "Staff Management" at bounding box center [376, 490] width 119 height 20
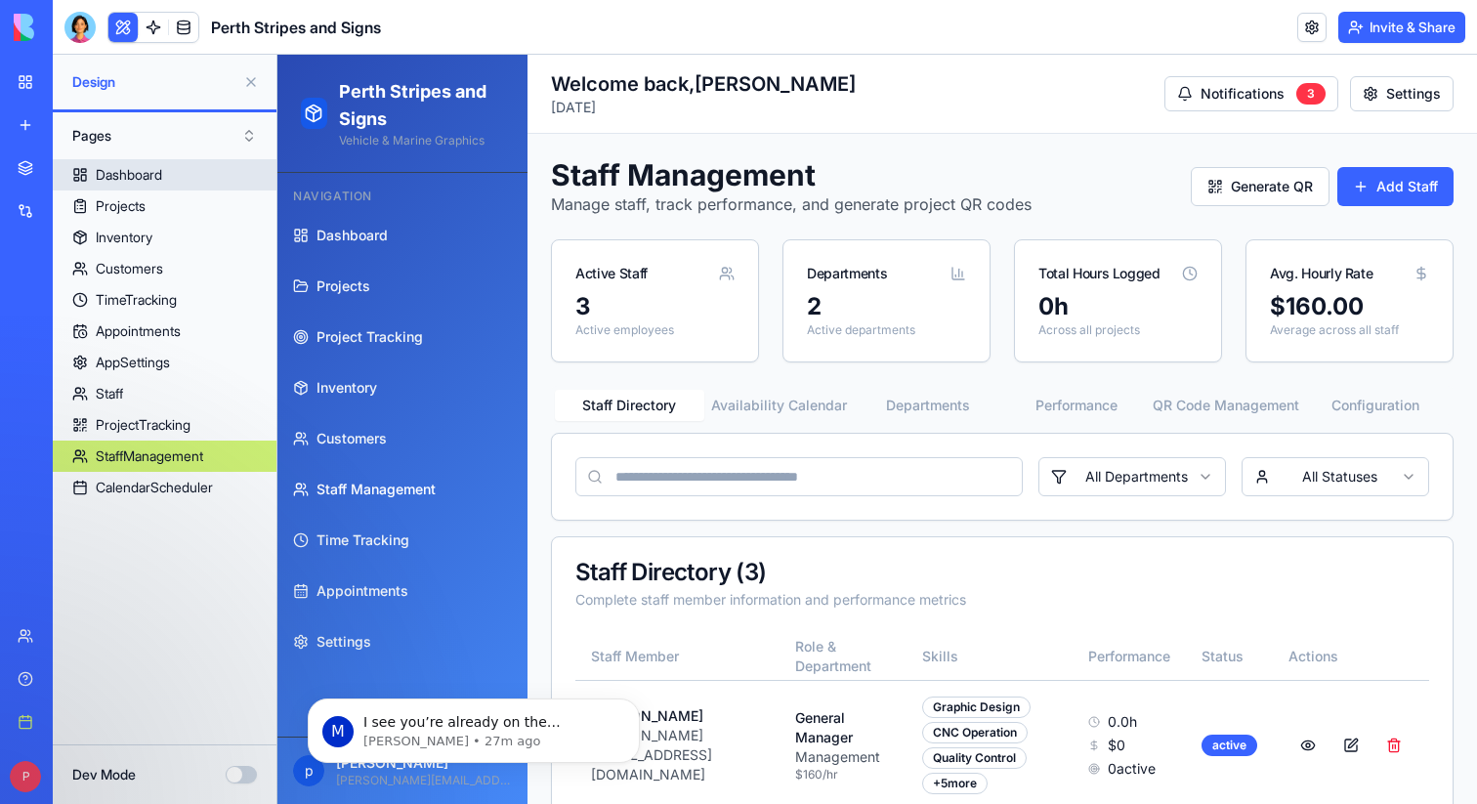
click at [157, 172] on div "Dashboard" at bounding box center [129, 175] width 66 height 20
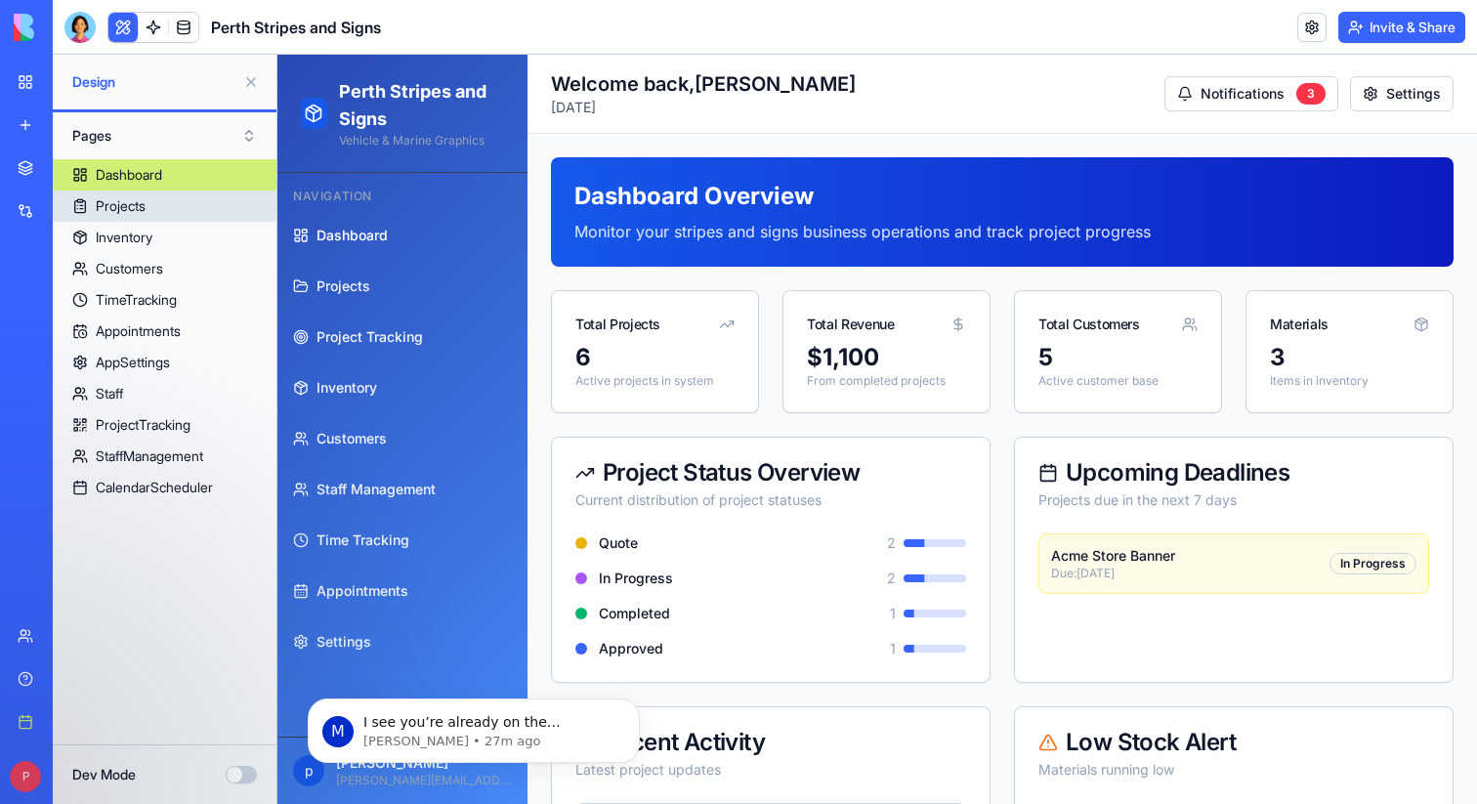
click at [164, 201] on link "Projects" at bounding box center [165, 206] width 224 height 31
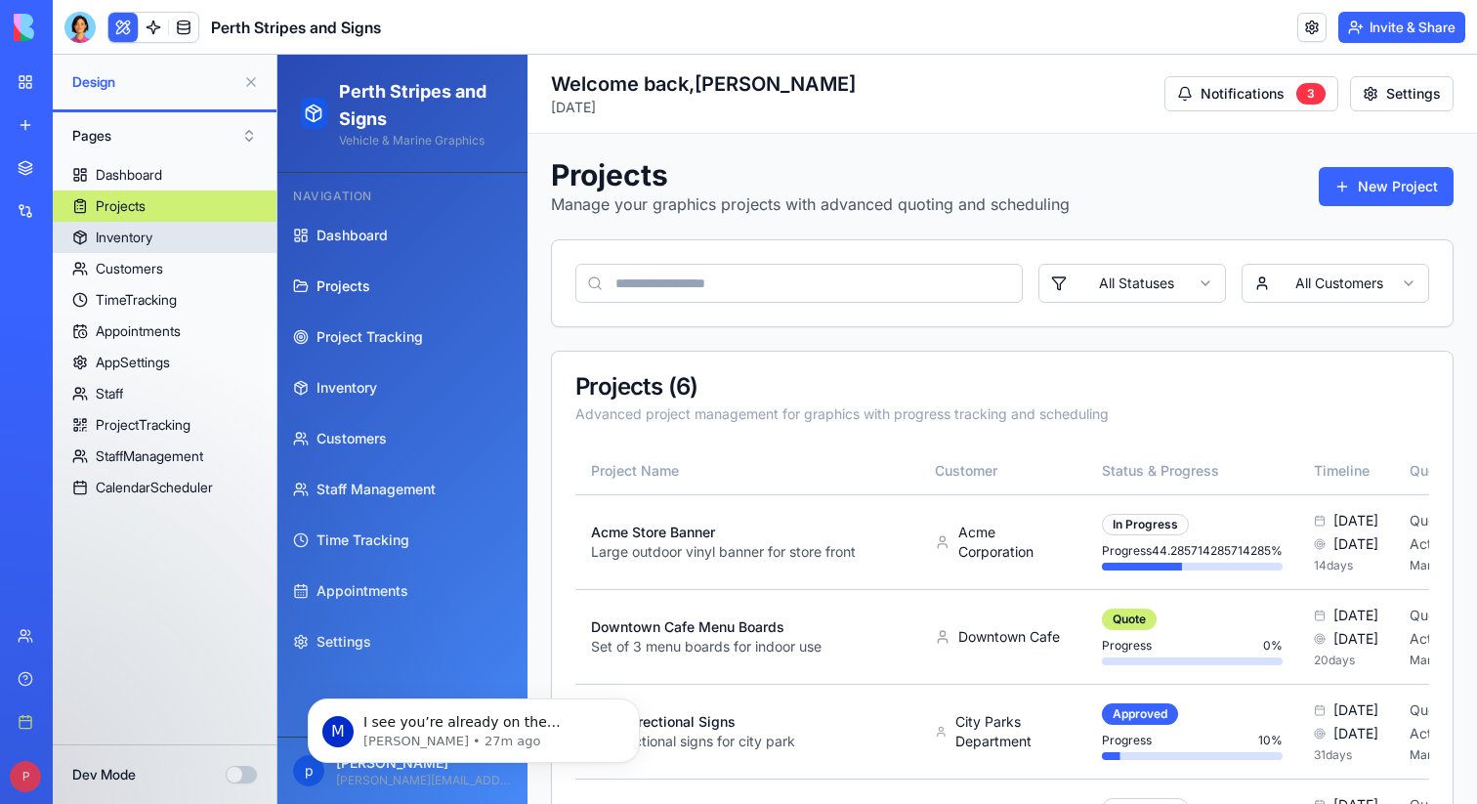
click at [161, 244] on link "Inventory" at bounding box center [165, 237] width 224 height 31
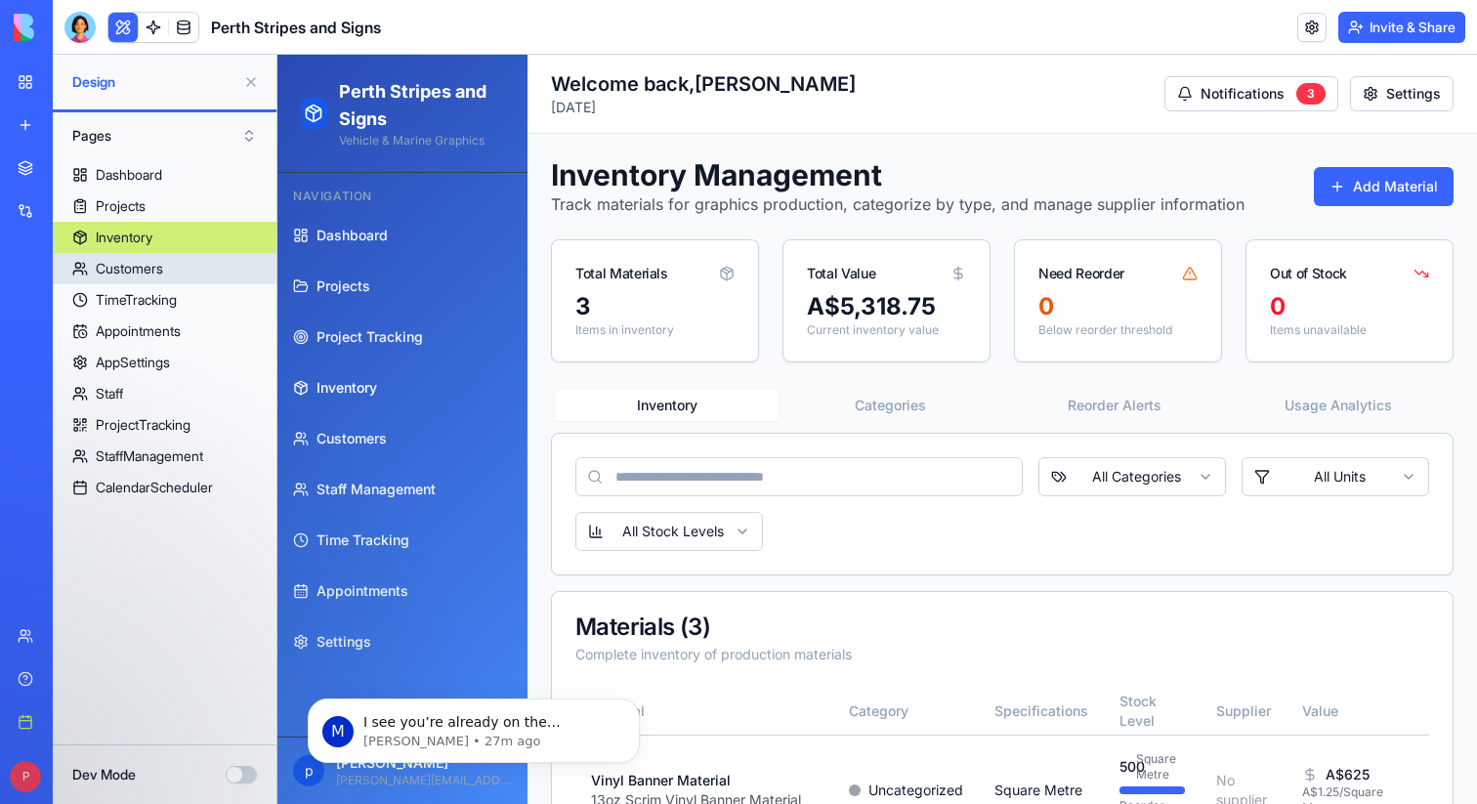
click at [161, 262] on div "Customers" at bounding box center [129, 269] width 67 height 20
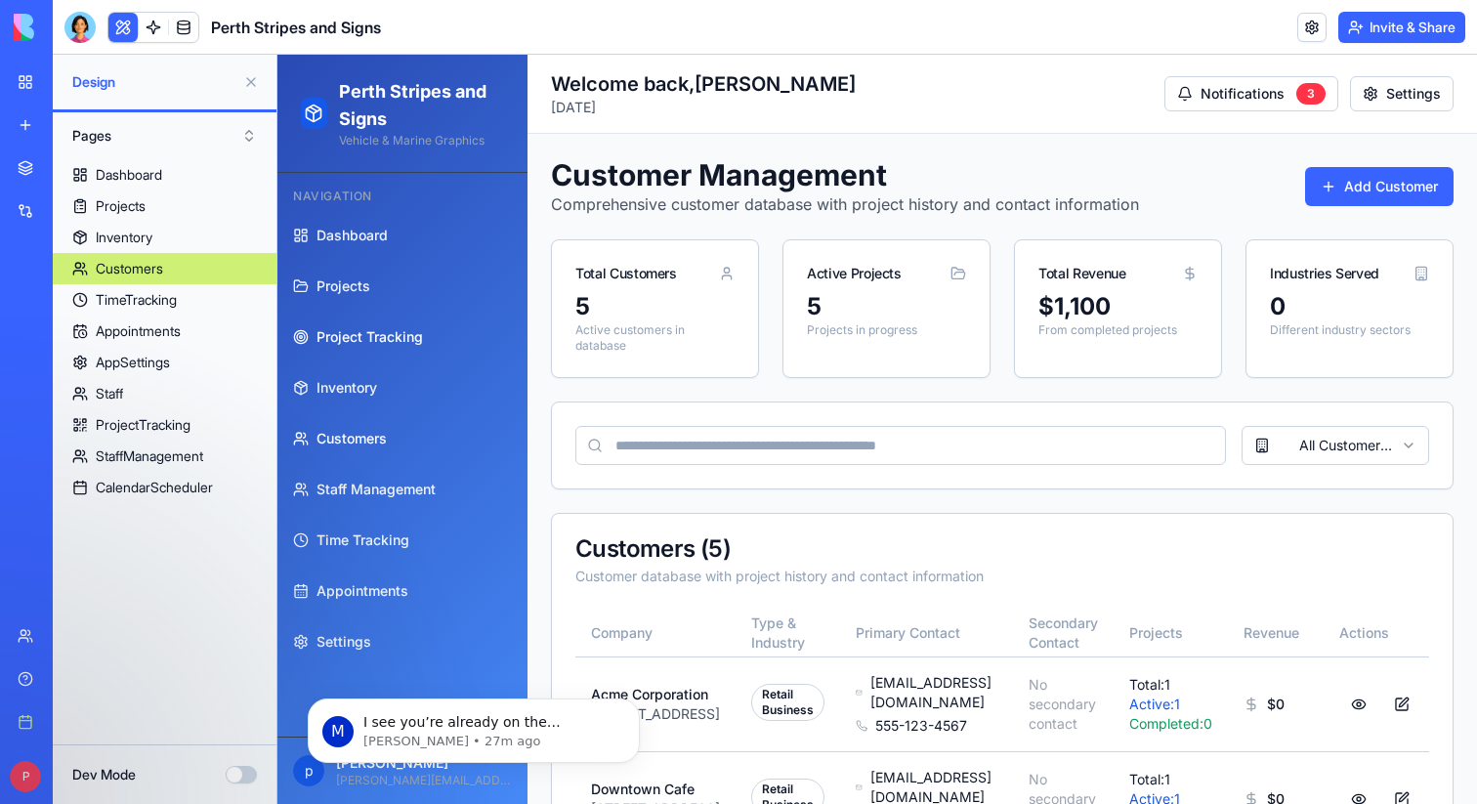
click at [342, 346] on span "Project Tracking" at bounding box center [370, 337] width 107 height 20
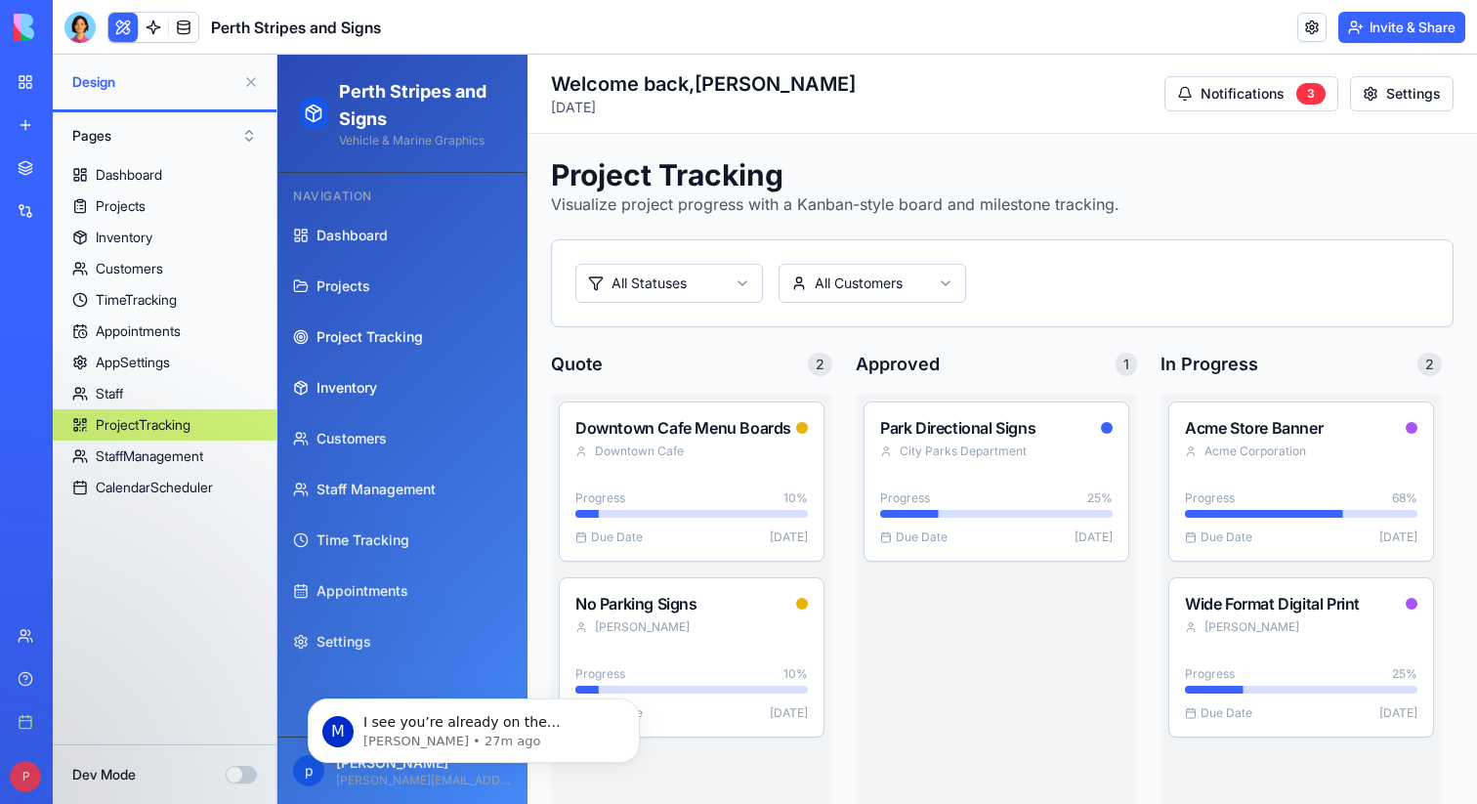
click at [349, 391] on span "Inventory" at bounding box center [347, 388] width 61 height 20
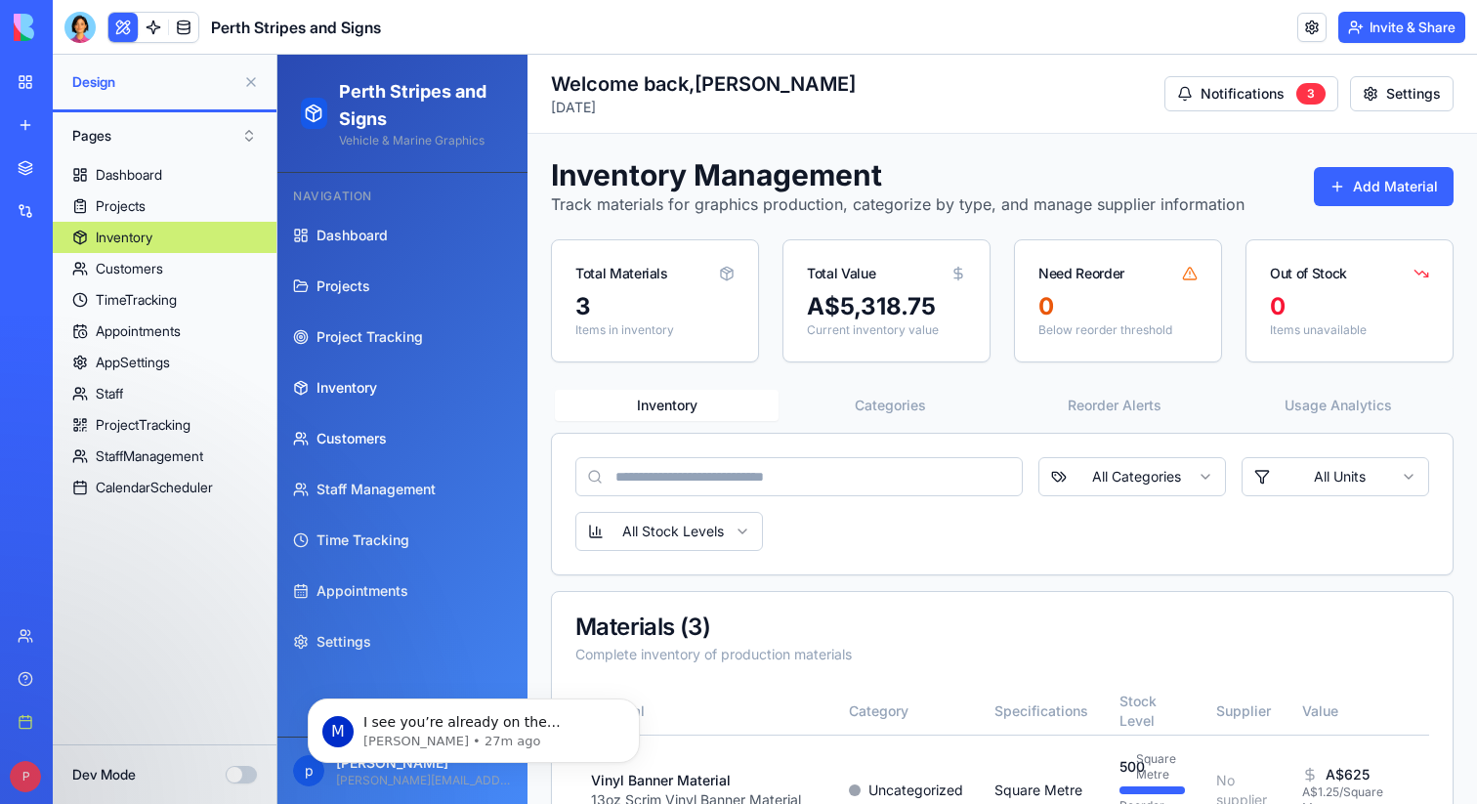
click at [360, 425] on link "Customers" at bounding box center [402, 438] width 235 height 47
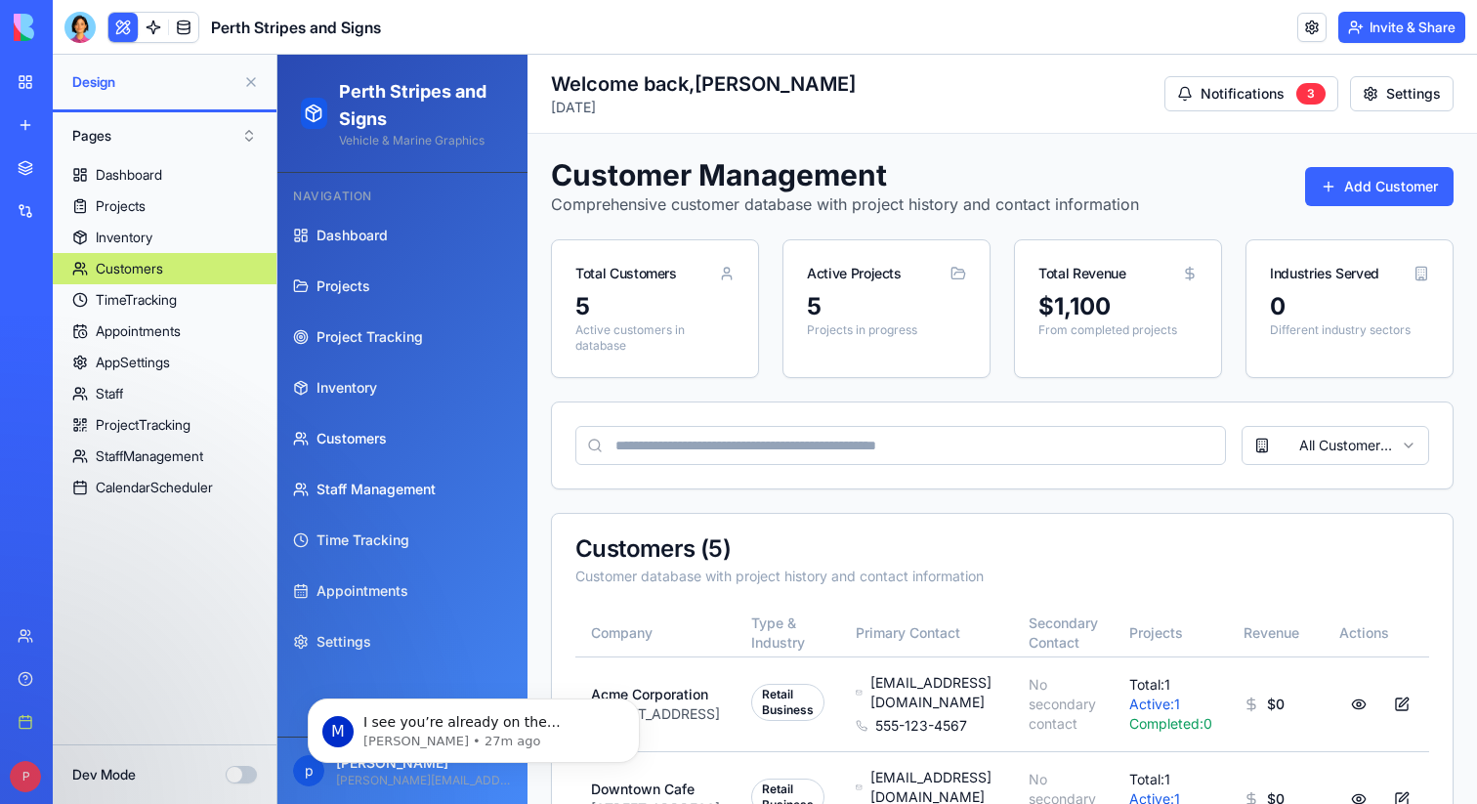
click at [378, 498] on span "Staff Management" at bounding box center [376, 490] width 119 height 20
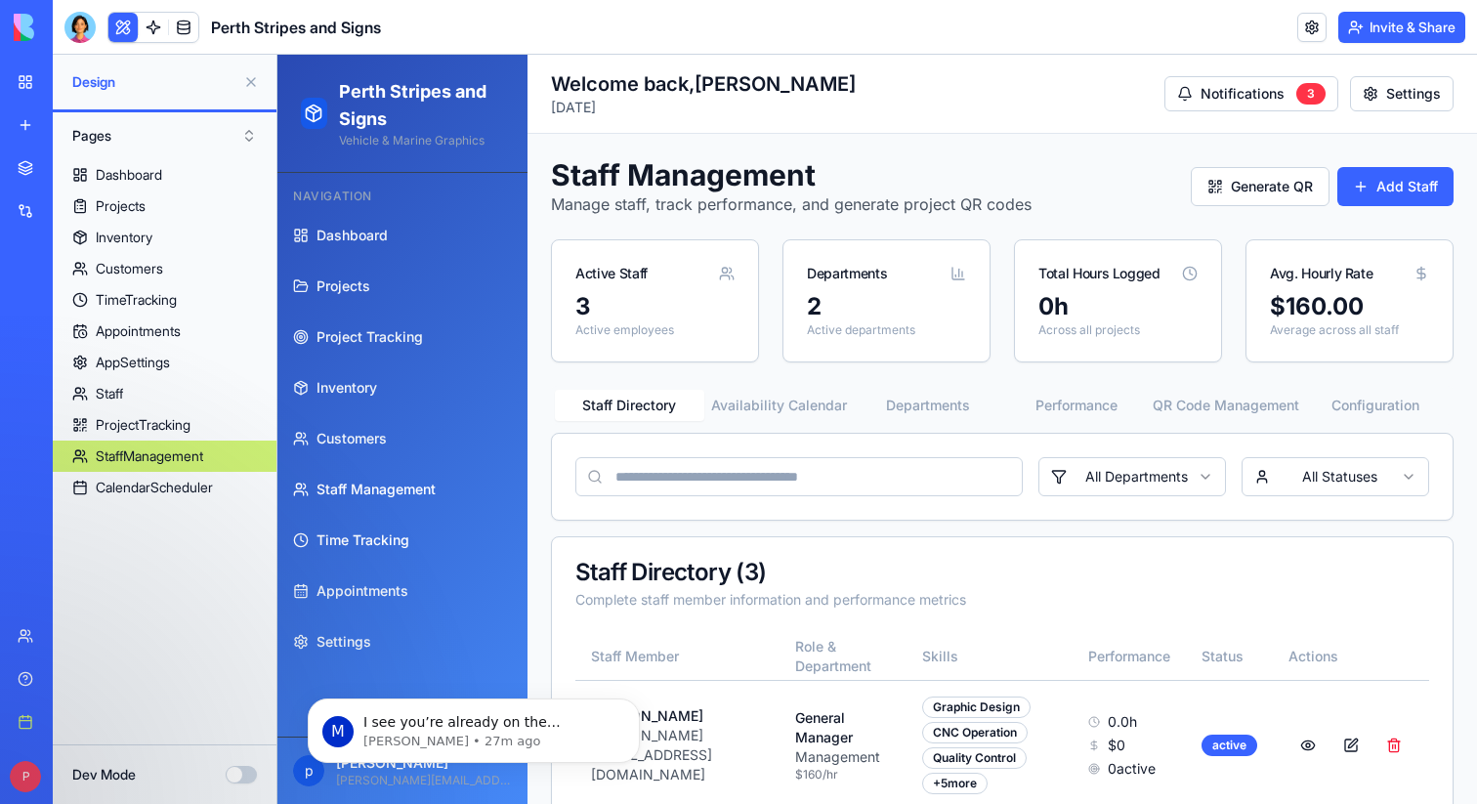
click at [379, 543] on span "Time Tracking" at bounding box center [363, 541] width 93 height 20
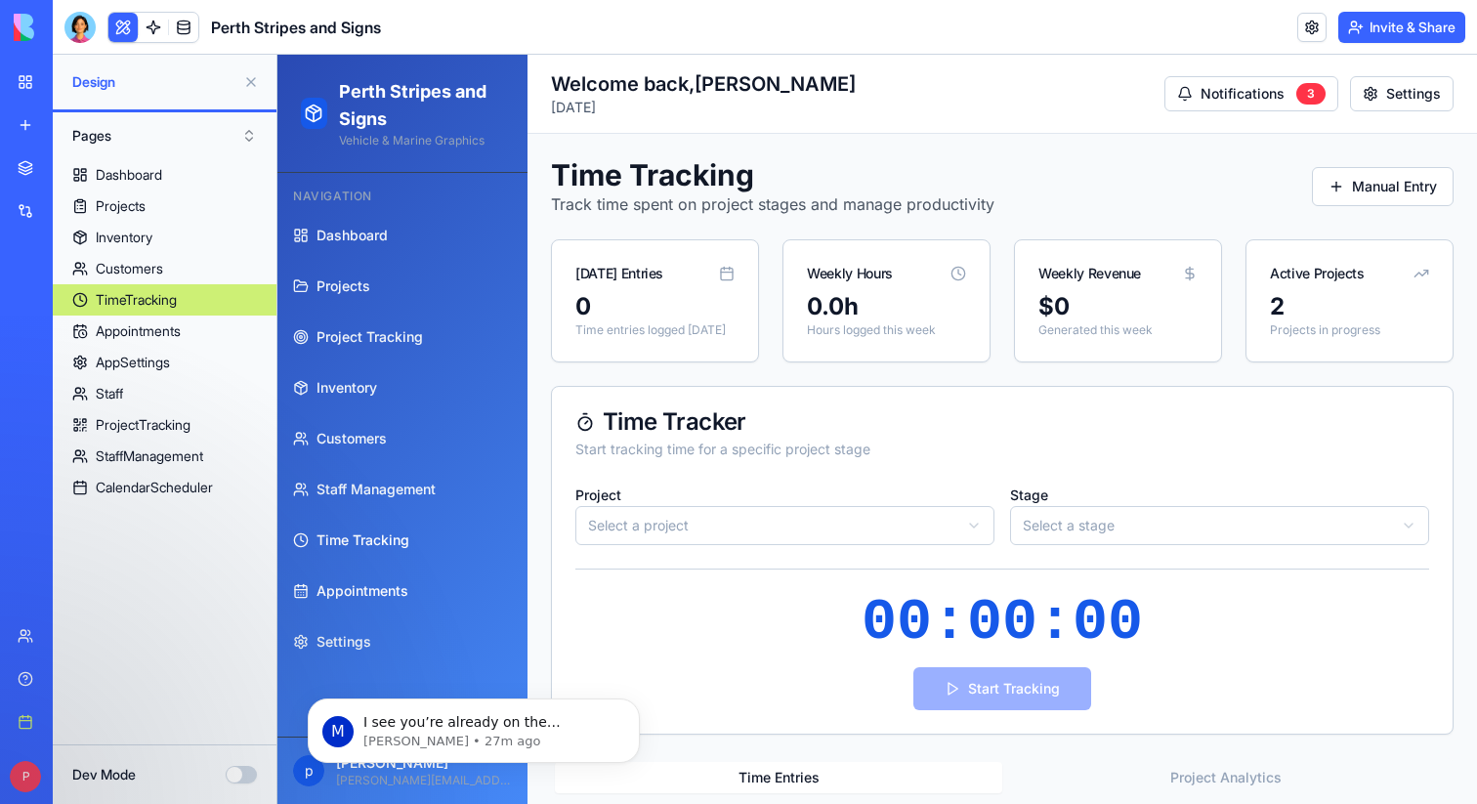
click at [379, 582] on span "Appointments" at bounding box center [363, 591] width 92 height 20
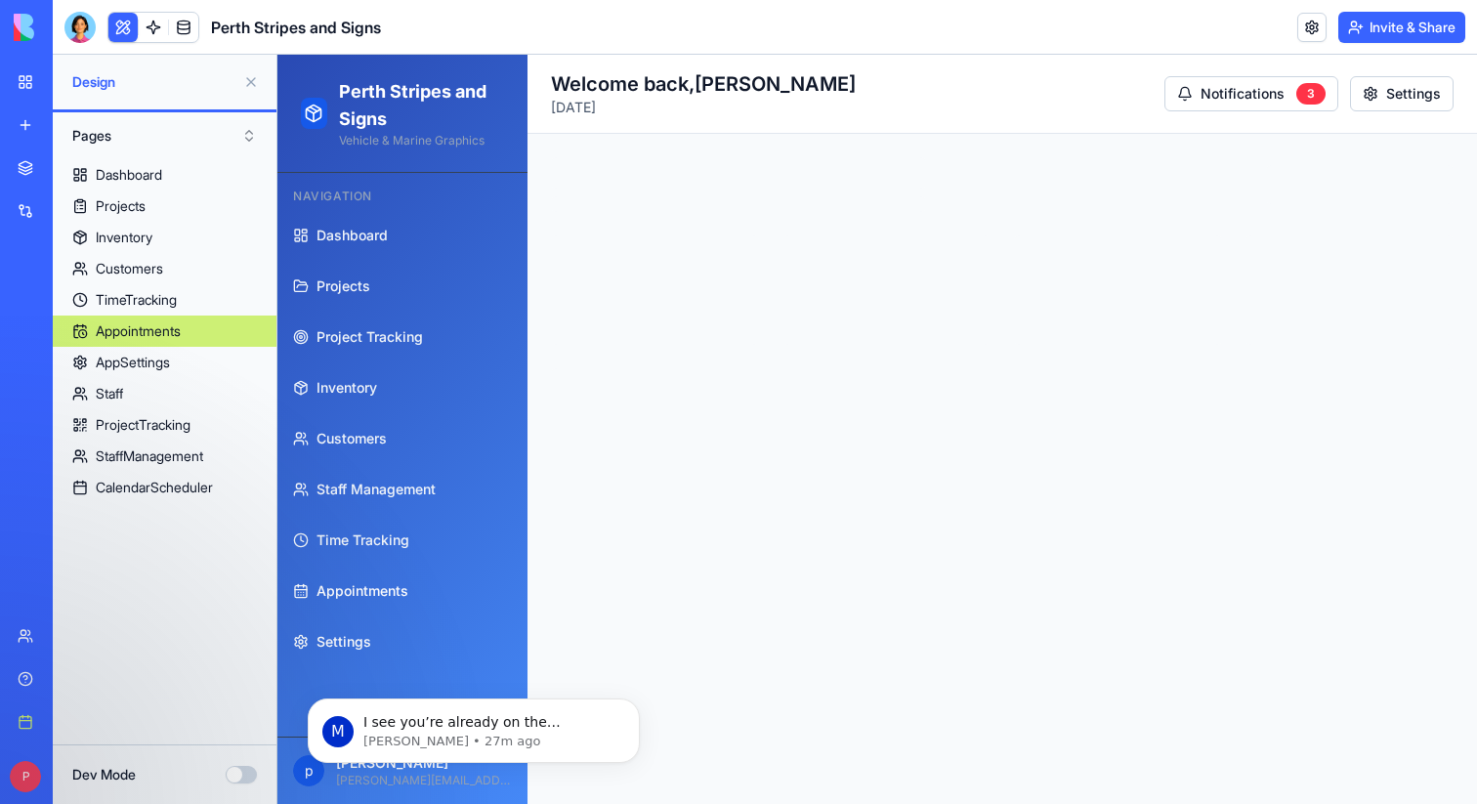
click at [379, 625] on link "Settings" at bounding box center [402, 642] width 235 height 47
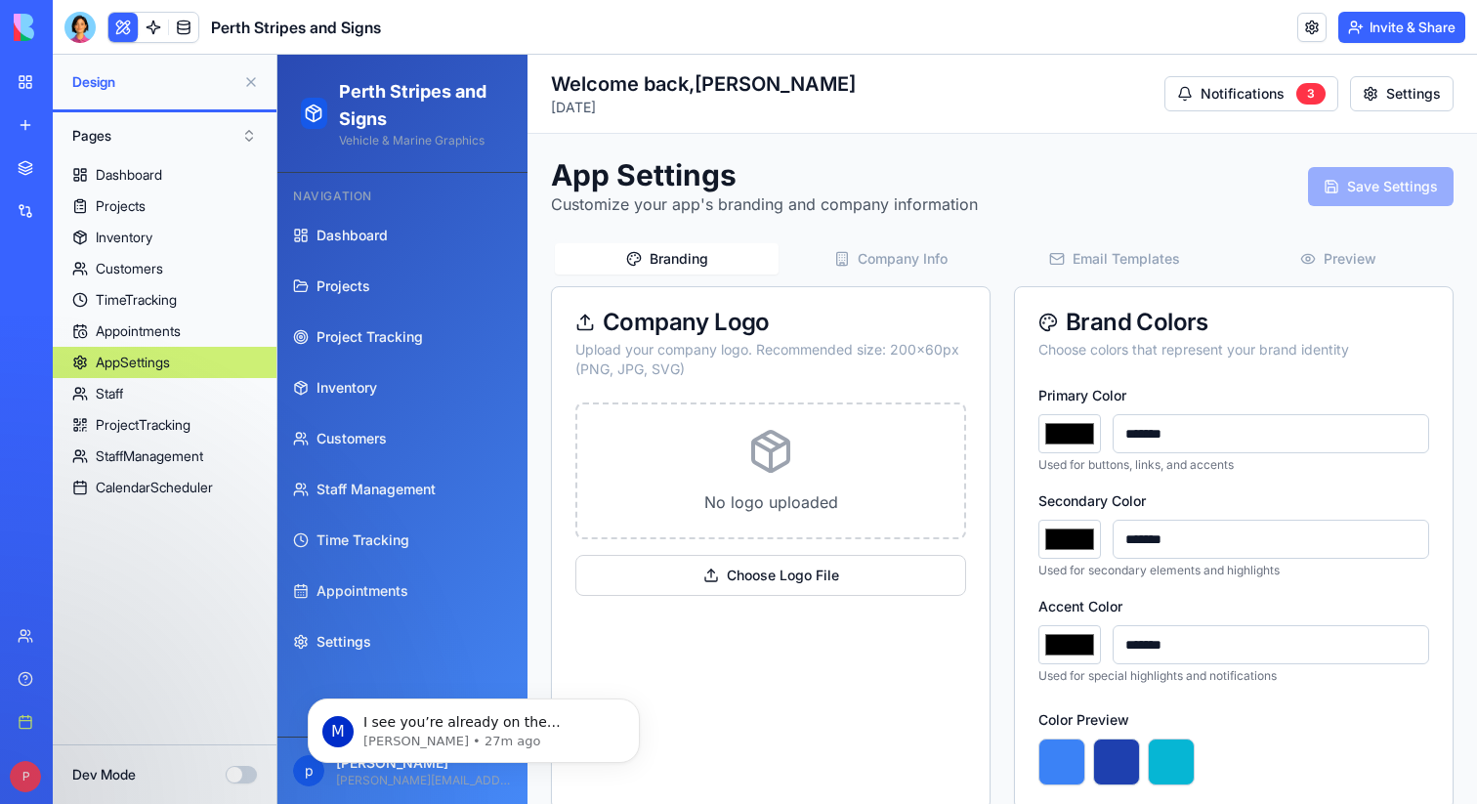
click at [120, 21] on button at bounding box center [122, 27] width 29 height 29
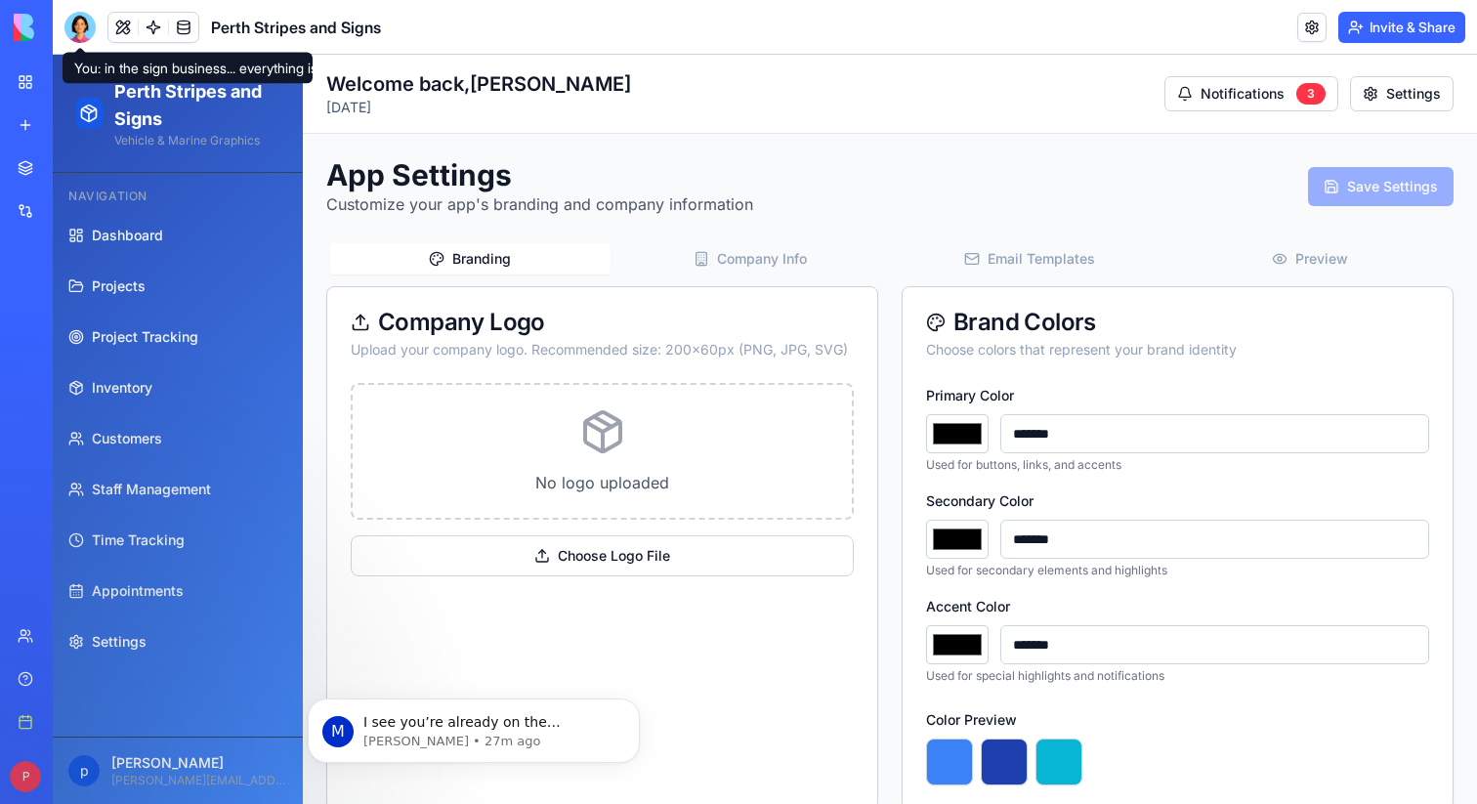
click at [87, 23] on div at bounding box center [79, 27] width 31 height 31
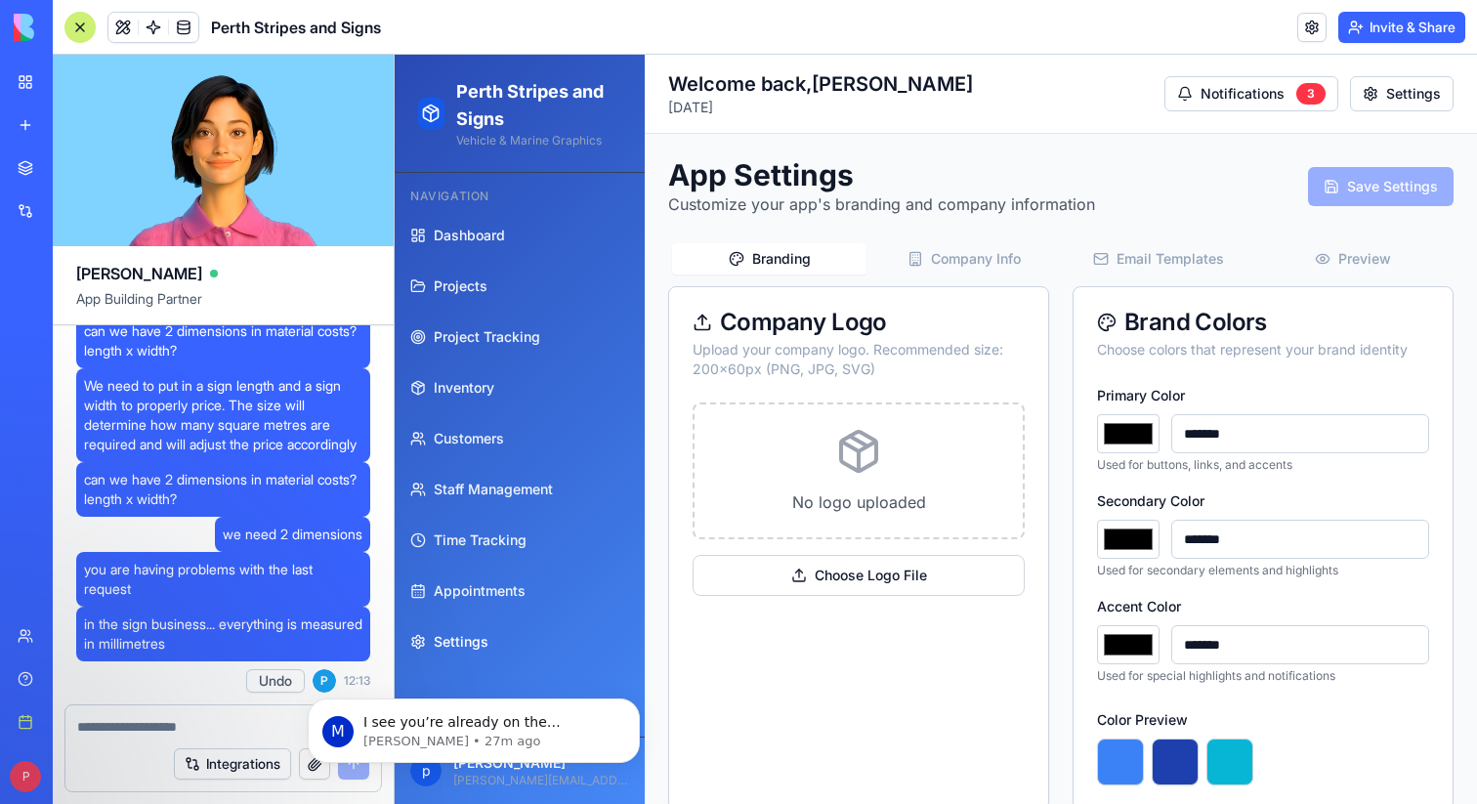
scroll to position [109356, 0]
